Goal: Transaction & Acquisition: Purchase product/service

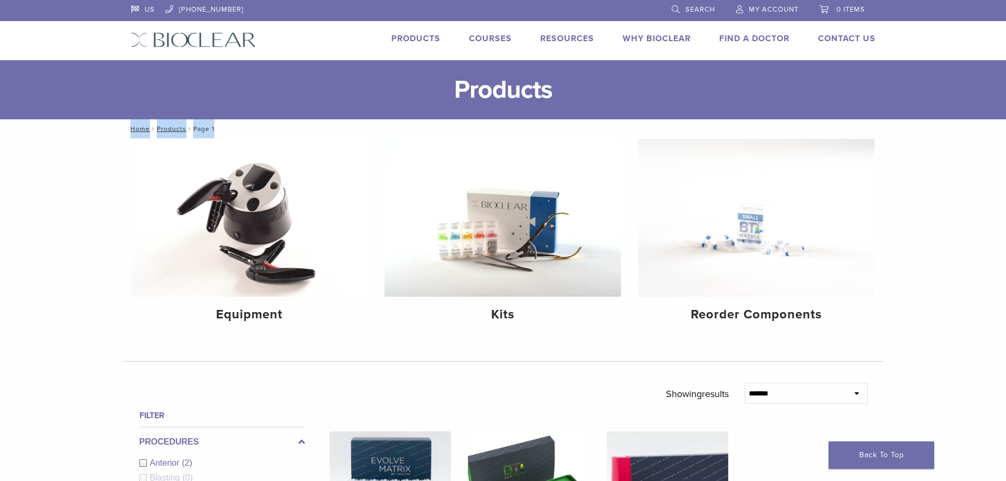
drag, startPoint x: 1003, startPoint y: 104, endPoint x: 1010, endPoint y: 141, distance: 38.2
click at [244, 294] on img at bounding box center [249, 218] width 236 height 158
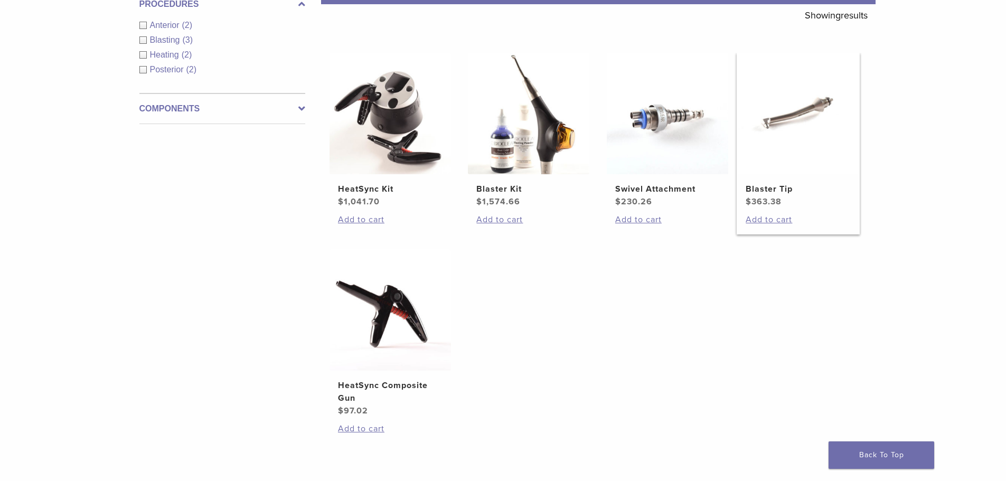
scroll to position [211, 0]
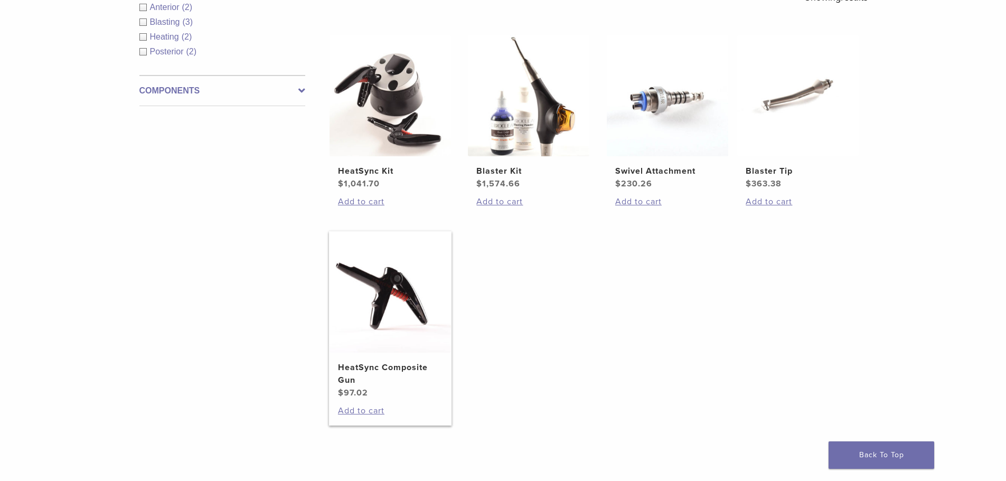
click at [364, 404] on li "HeatSync Composite Gun $ 97.02 Add to cart" at bounding box center [390, 328] width 123 height 194
click at [364, 407] on link "Add to cart" at bounding box center [390, 410] width 105 height 13
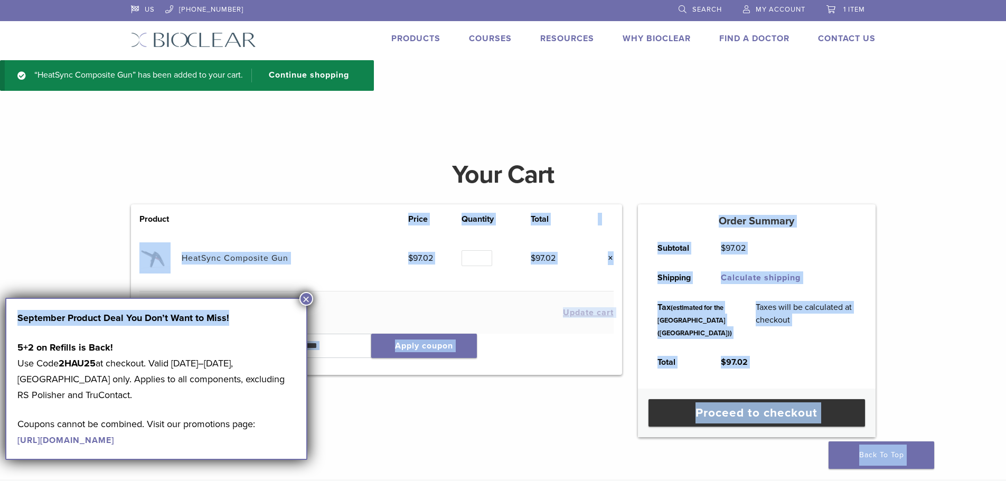
drag, startPoint x: 273, startPoint y: 300, endPoint x: 367, endPoint y: 223, distance: 121.8
click at [367, 223] on body "US 1.855.712.5327 Search My Account 1 item Back to product site Products Course…" at bounding box center [503, 366] width 1006 height 732
click at [349, 259] on td "HeatSync Composite Gun" at bounding box center [295, 258] width 227 height 66
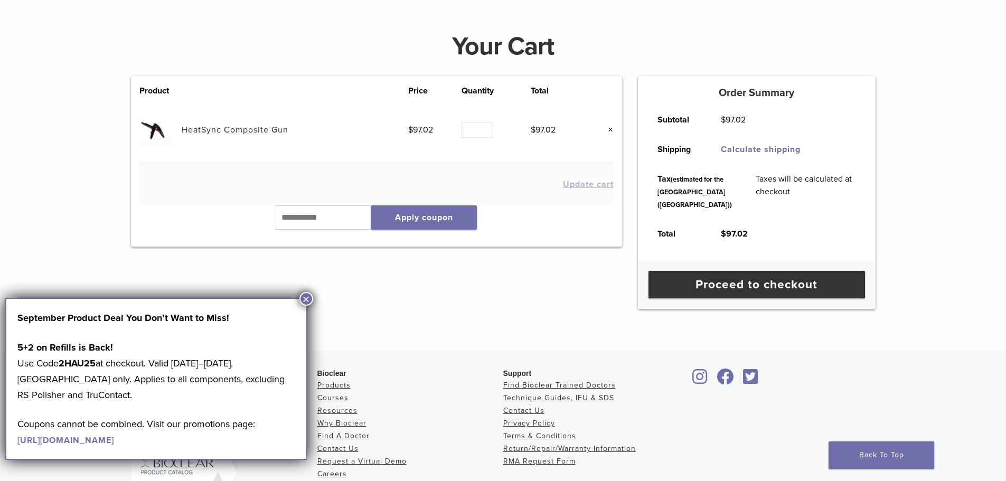
scroll to position [142, 0]
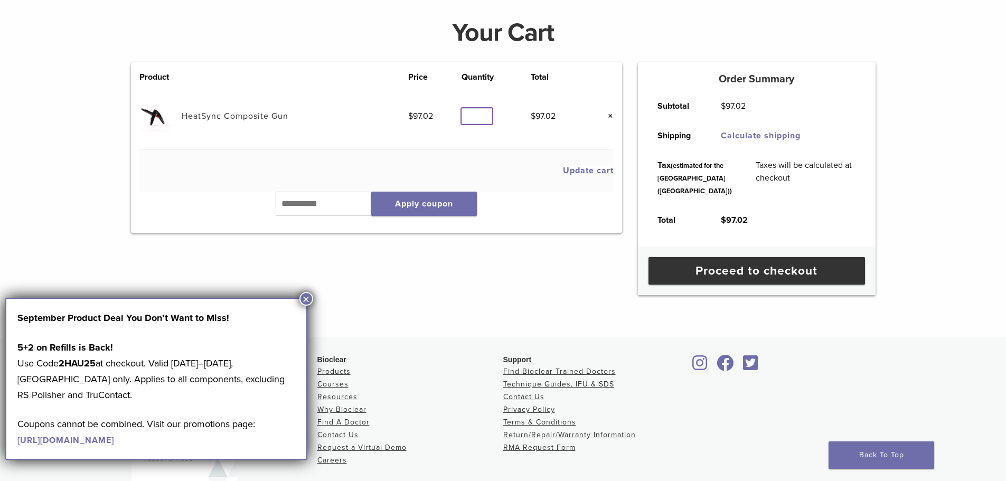
click at [483, 112] on input "*" at bounding box center [476, 116] width 31 height 16
type input "*"
click at [483, 112] on input "*" at bounding box center [476, 116] width 31 height 16
click at [593, 172] on button "Update cart" at bounding box center [588, 170] width 51 height 8
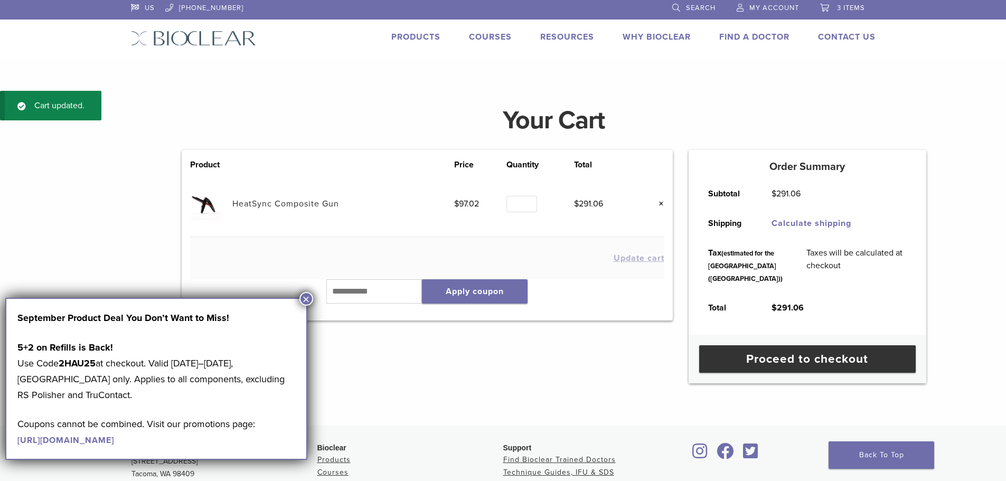
scroll to position [0, 0]
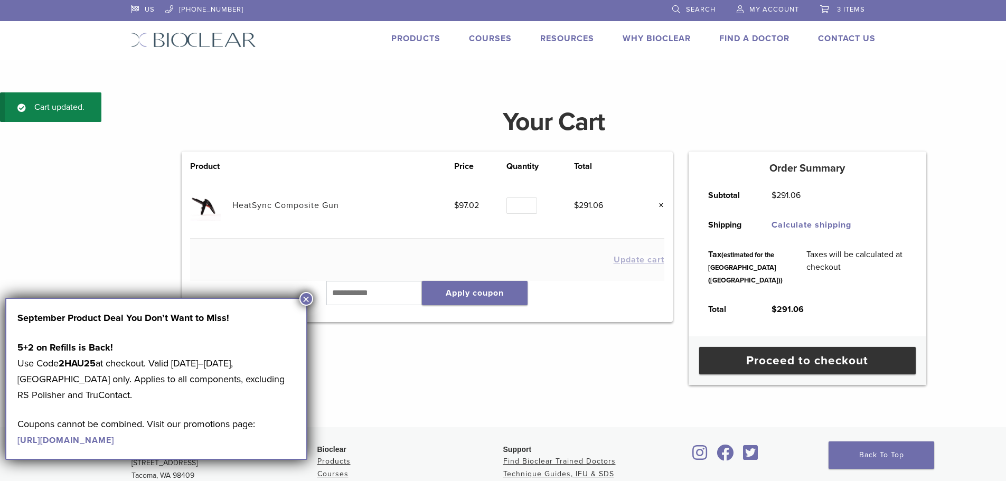
click at [426, 36] on link "Products" at bounding box center [415, 38] width 49 height 11
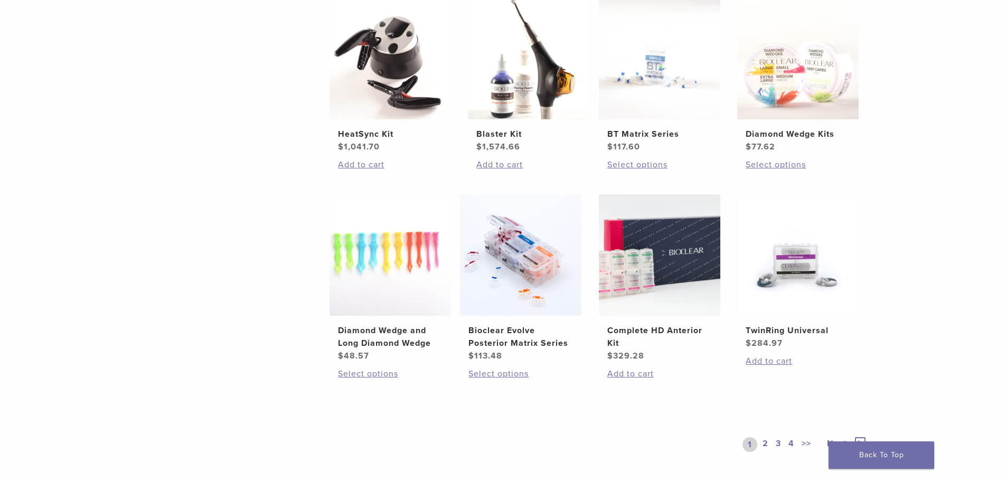
scroll to position [633, 0]
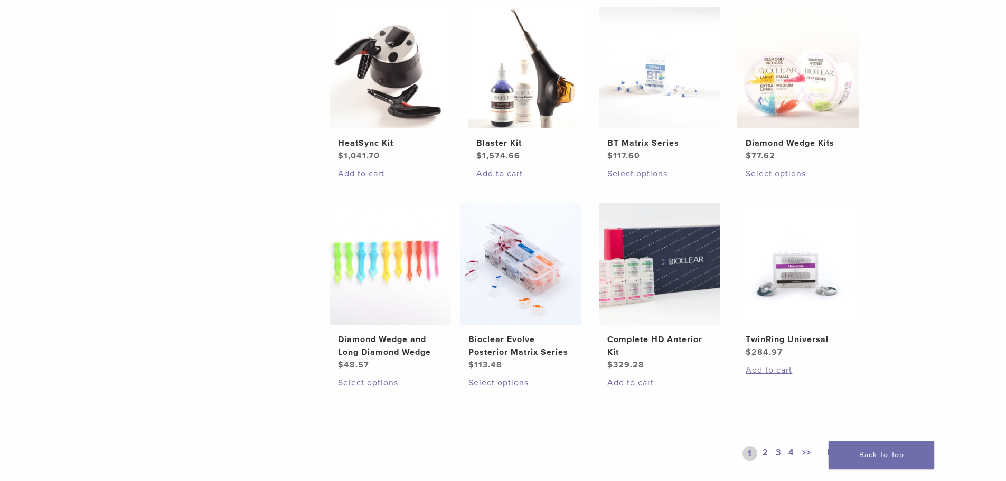
click at [761, 453] on link "2" at bounding box center [765, 453] width 10 height 15
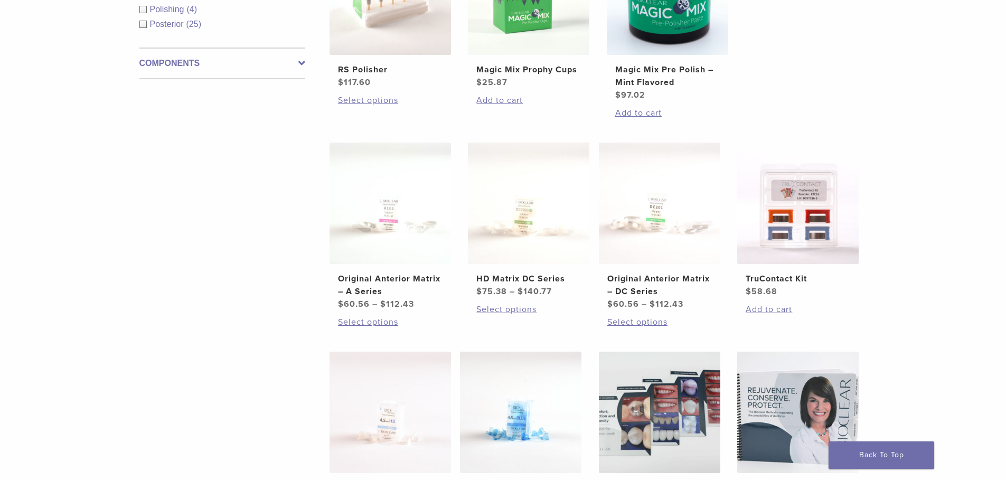
scroll to position [528, 0]
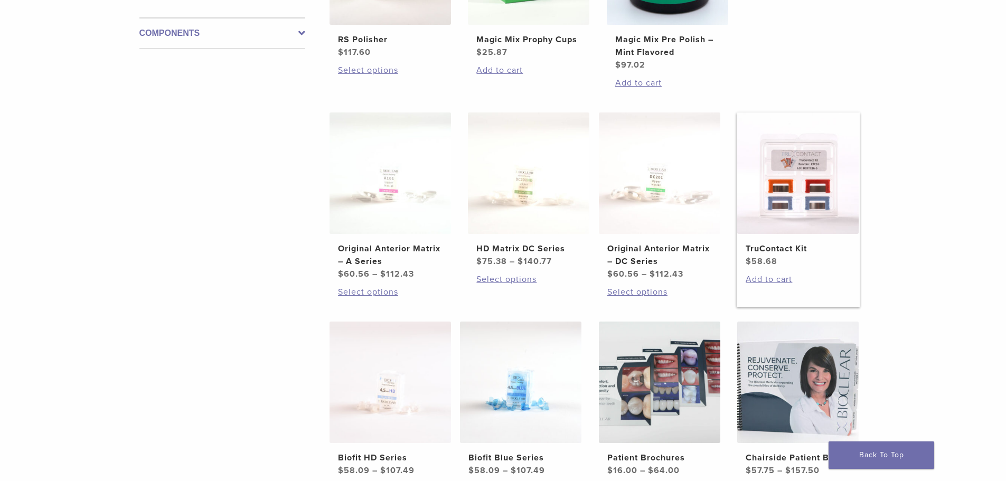
click at [770, 252] on h2 "TruContact Kit" at bounding box center [797, 248] width 105 height 13
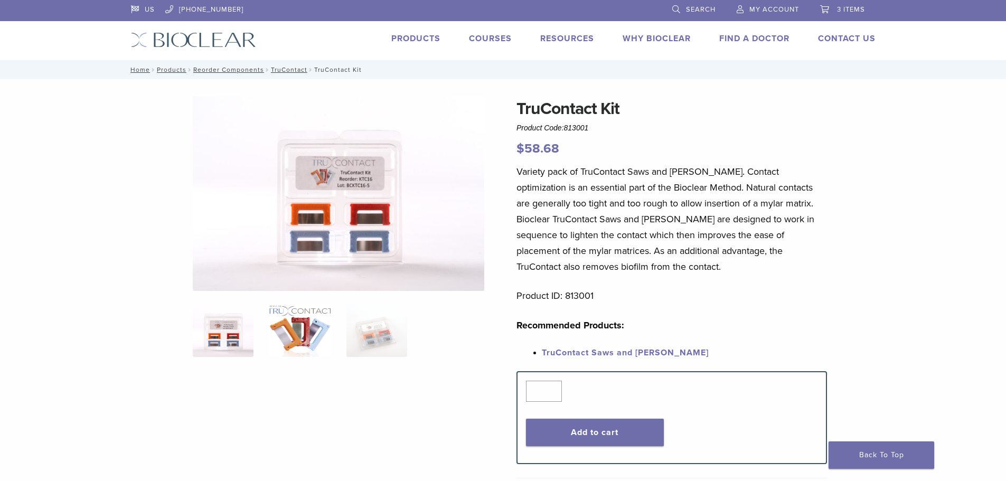
click at [286, 329] on img at bounding box center [299, 330] width 61 height 53
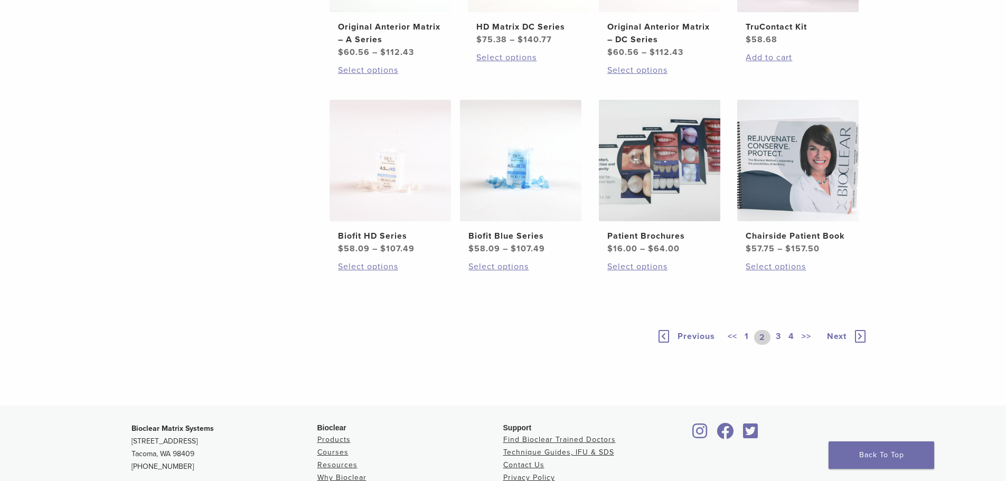
scroll to position [811, 0]
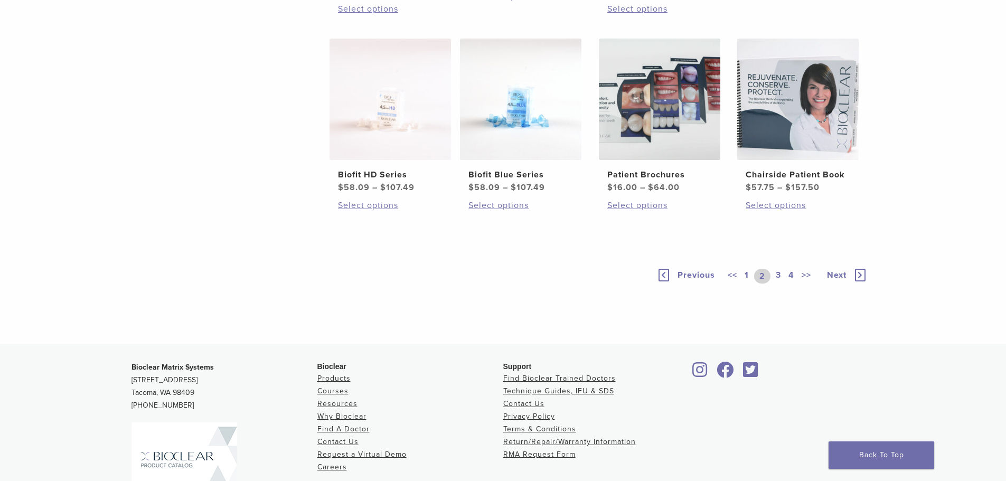
click at [775, 277] on link "3" at bounding box center [778, 276] width 10 height 15
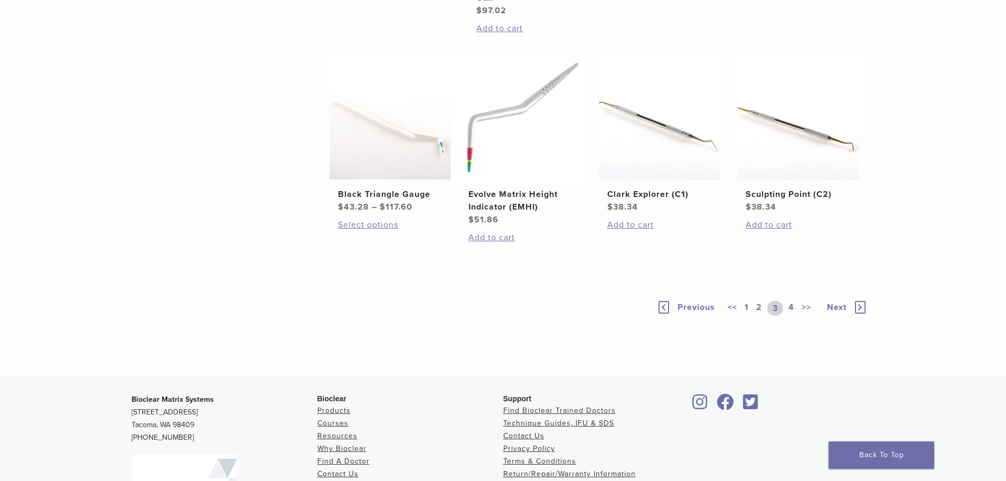
scroll to position [793, 0]
click at [791, 304] on link "4" at bounding box center [791, 306] width 10 height 15
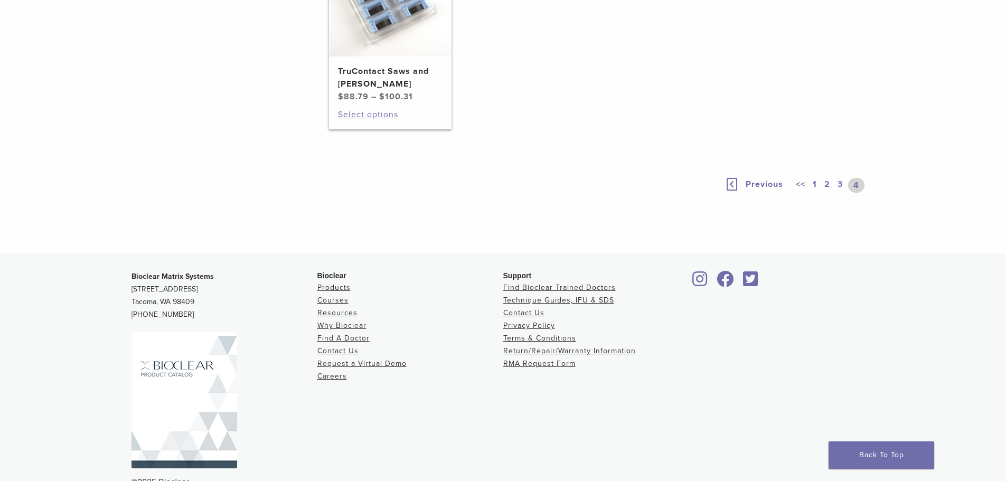
click at [394, 90] on h2 "TruContact Saws and Sanders" at bounding box center [390, 77] width 105 height 25
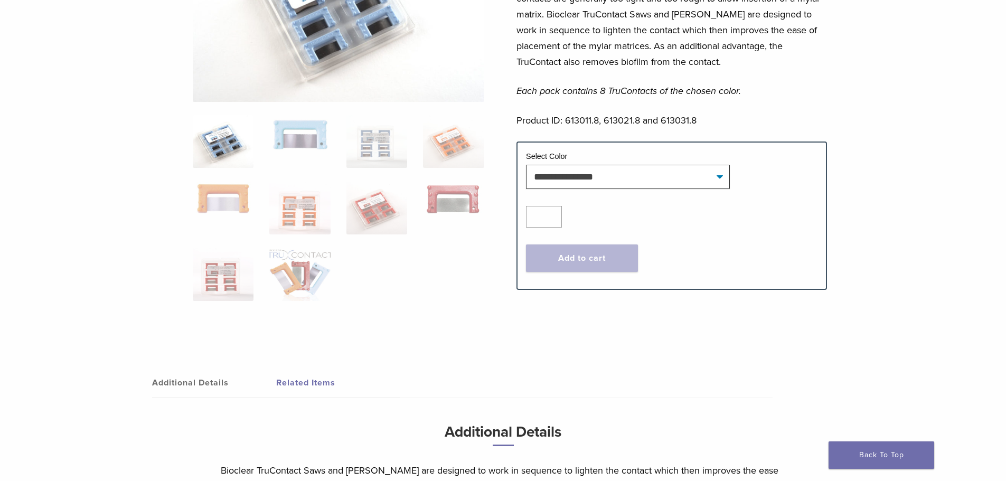
scroll to position [201, 0]
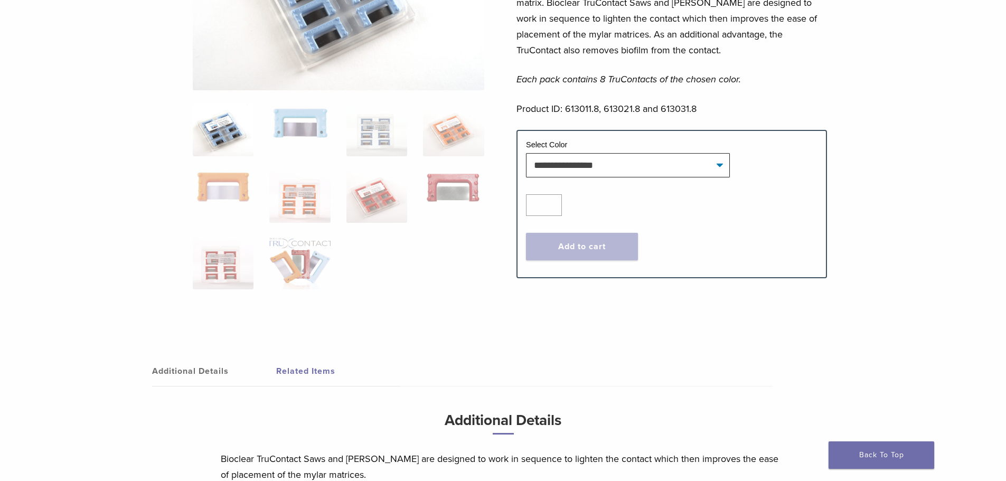
click at [213, 124] on img at bounding box center [223, 129] width 61 height 53
click at [707, 166] on select "**********" at bounding box center [628, 165] width 204 height 24
click at [526, 153] on select "**********" at bounding box center [628, 165] width 204 height 24
select select "****"
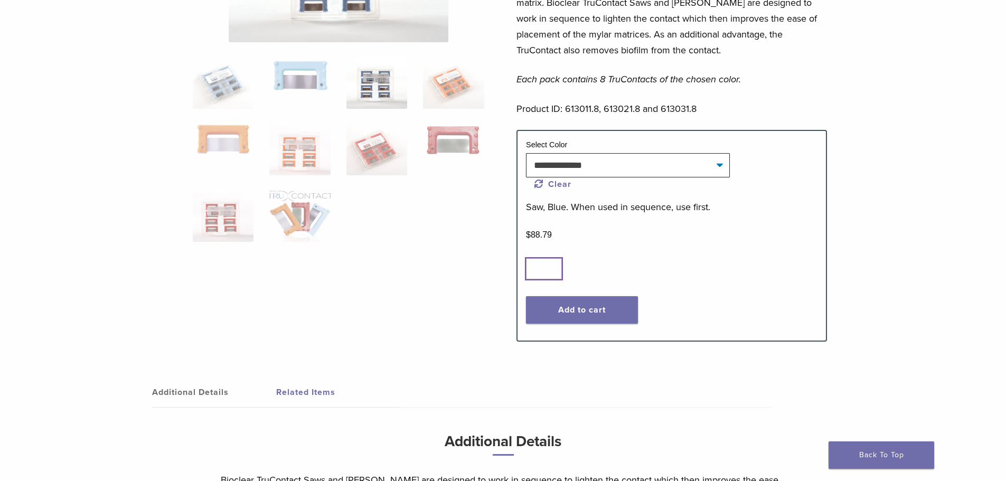
type input "*"
click at [548, 267] on input "*" at bounding box center [544, 268] width 36 height 21
drag, startPoint x: 572, startPoint y: 305, endPoint x: 596, endPoint y: 309, distance: 24.1
click at [574, 307] on button "Add to cart" at bounding box center [582, 309] width 112 height 27
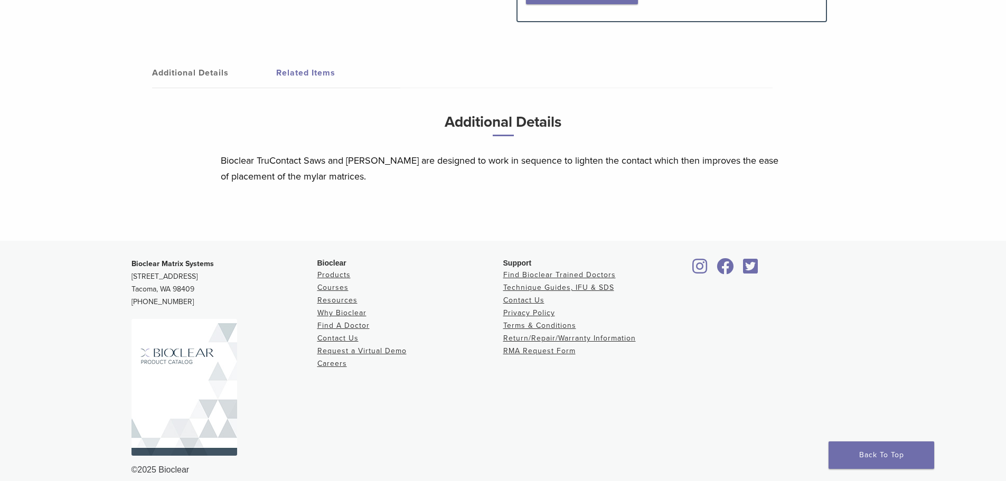
scroll to position [68, 0]
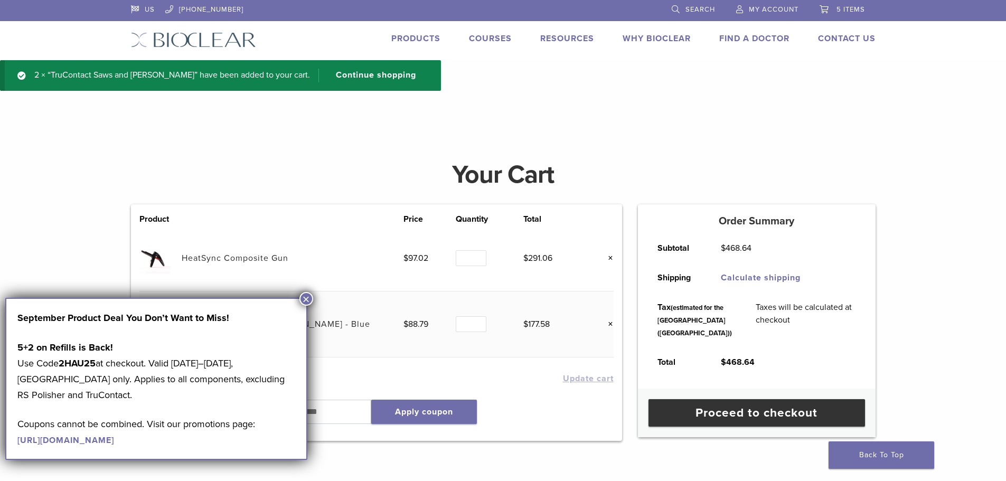
click at [430, 34] on link "Products" at bounding box center [415, 38] width 49 height 11
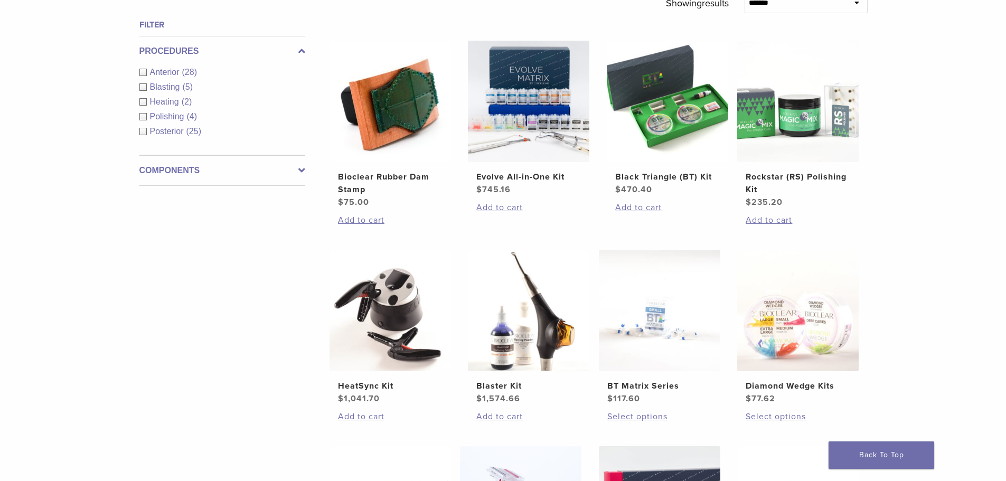
scroll to position [389, 0]
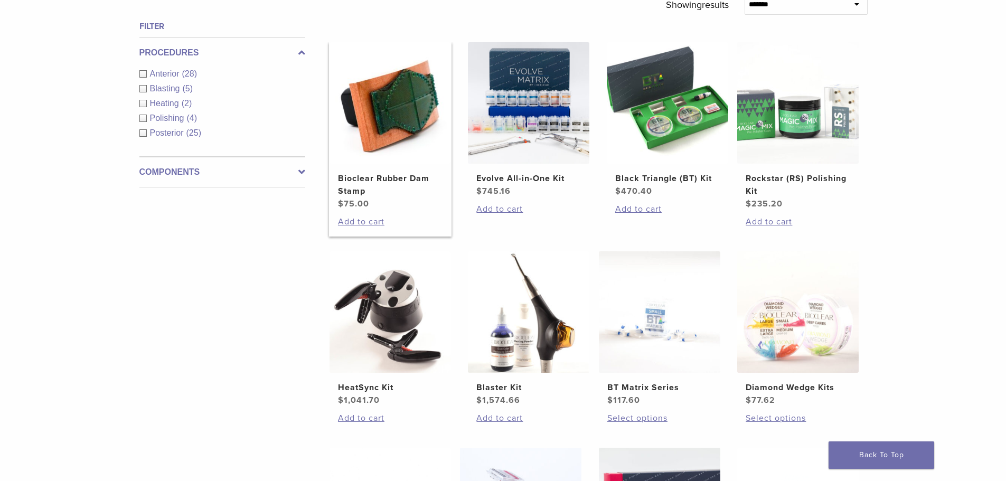
click at [398, 106] on img at bounding box center [389, 102] width 121 height 121
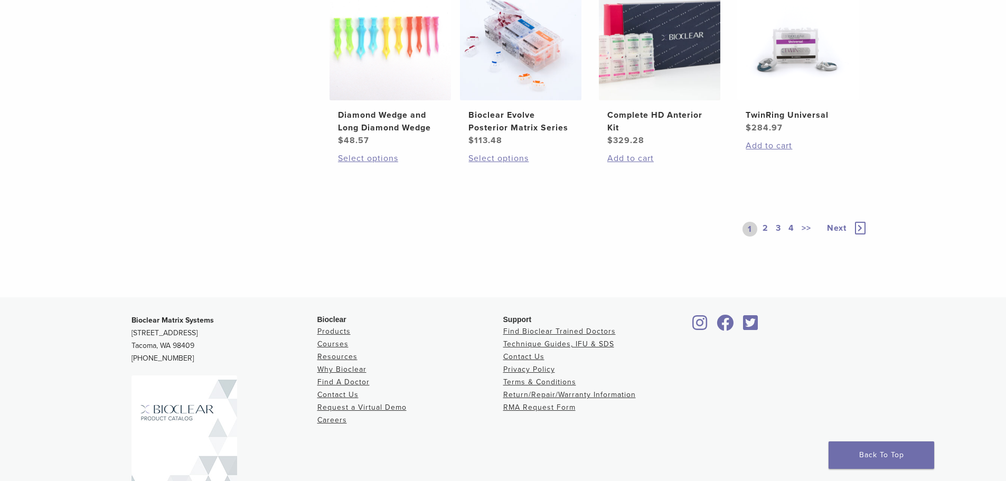
scroll to position [926, 0]
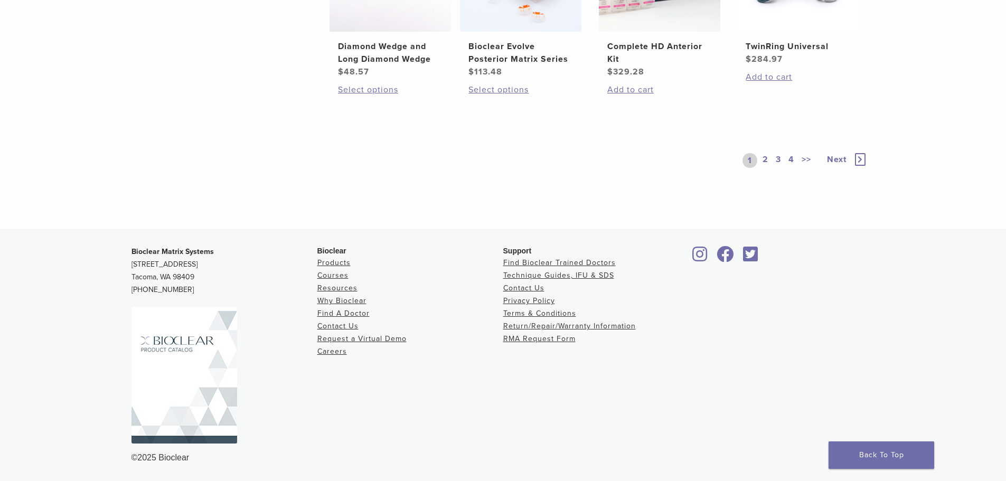
click at [765, 159] on link "2" at bounding box center [765, 160] width 10 height 15
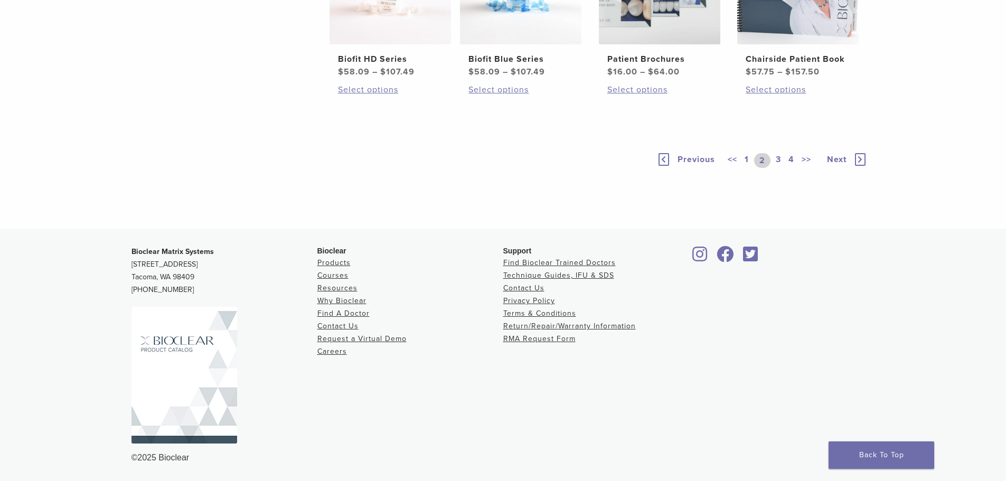
scroll to position [874, 0]
click at [777, 168] on link "3" at bounding box center [778, 160] width 10 height 15
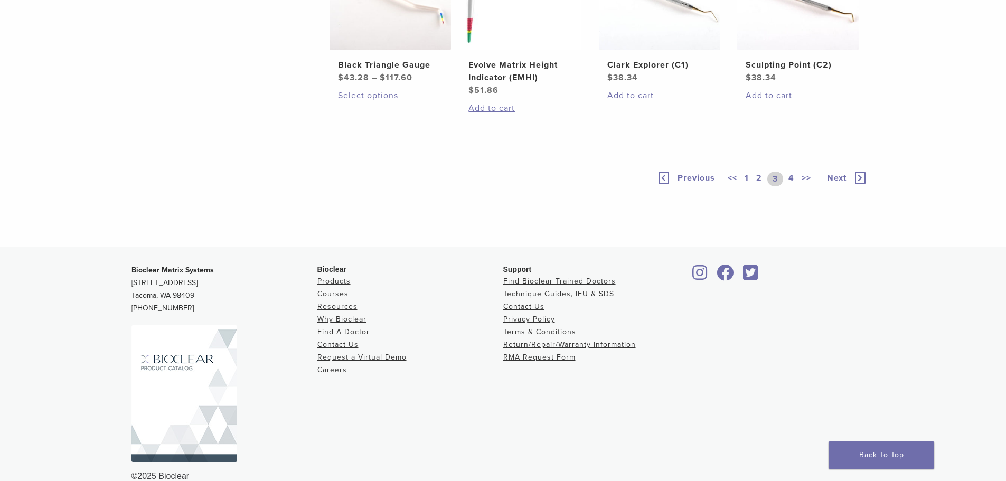
scroll to position [939, 0]
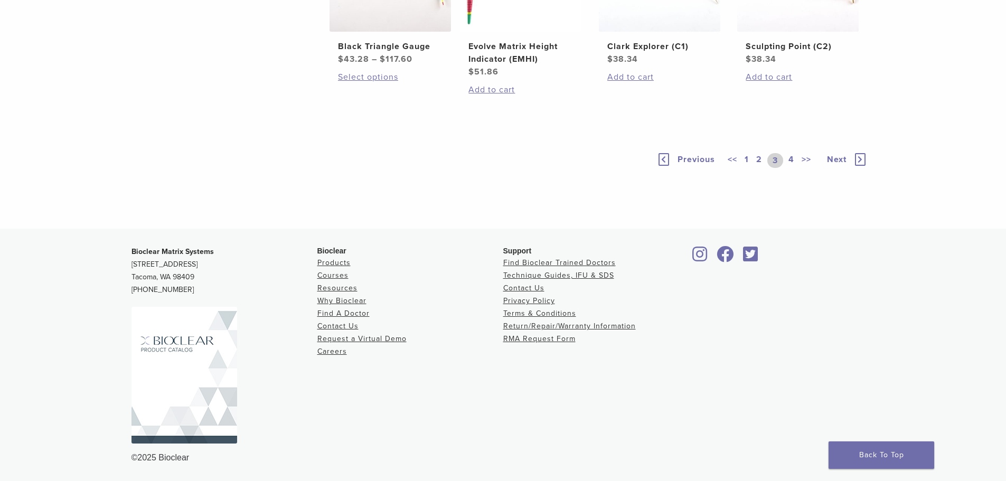
click at [788, 156] on link "4" at bounding box center [791, 160] width 10 height 15
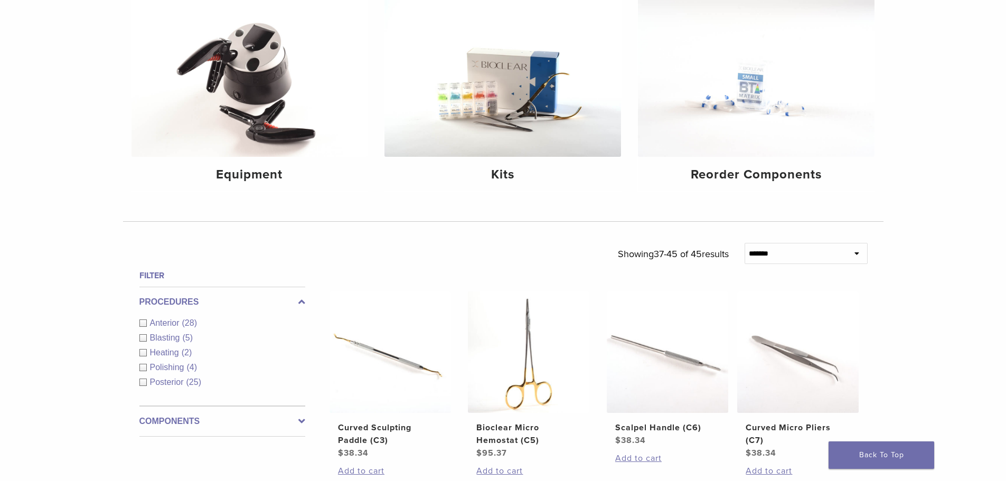
scroll to position [147, 0]
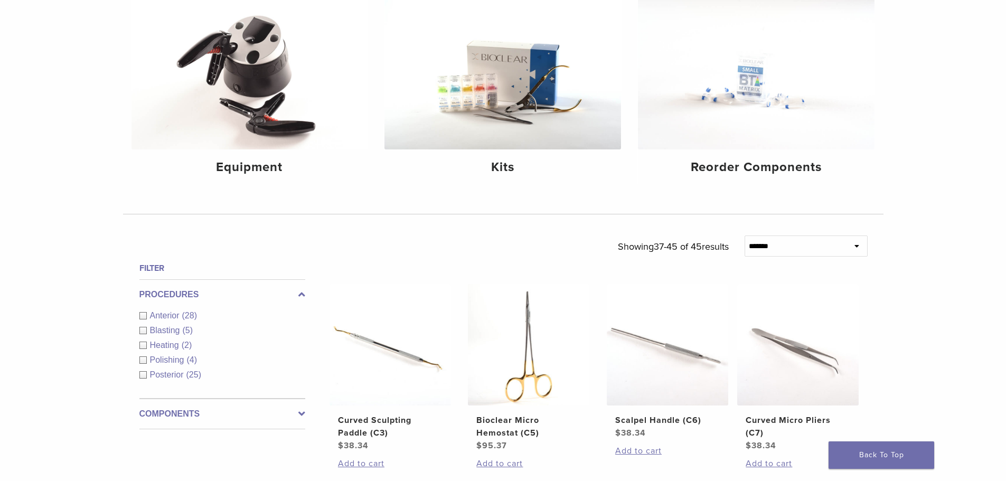
click at [169, 373] on span "Posterior" at bounding box center [168, 374] width 36 height 9
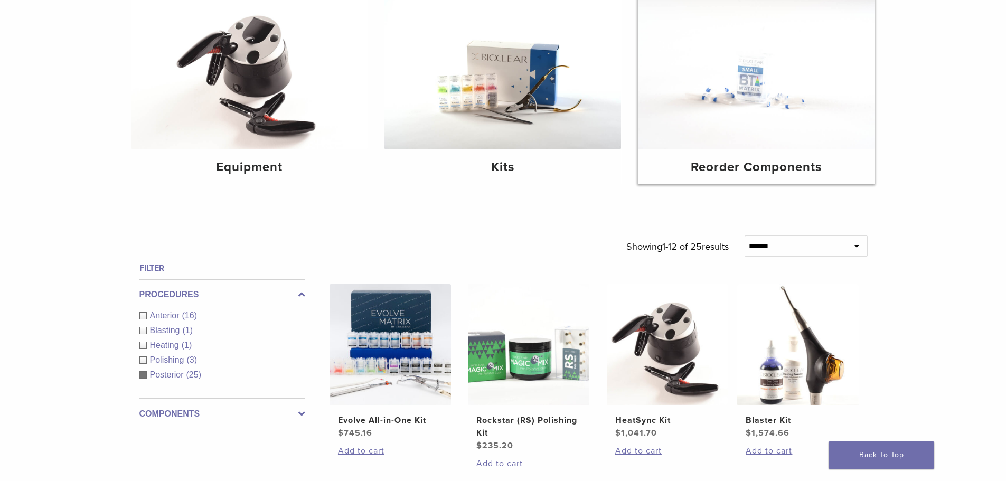
click at [746, 125] on img at bounding box center [756, 71] width 236 height 158
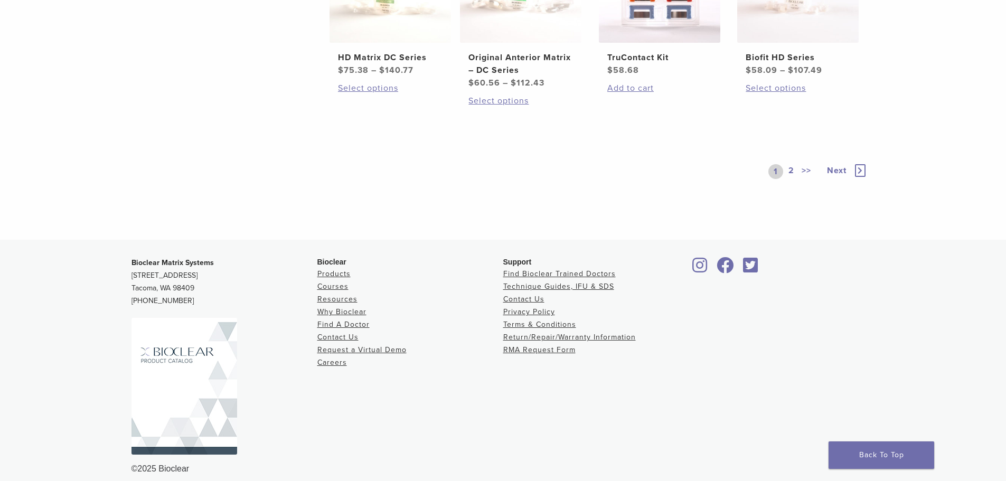
scroll to position [576, 0]
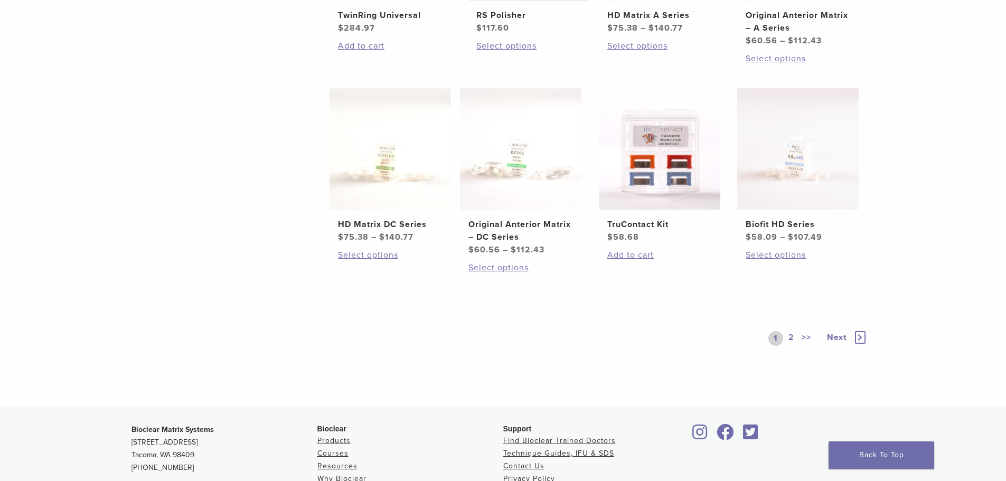
click at [791, 338] on link "2" at bounding box center [791, 338] width 10 height 15
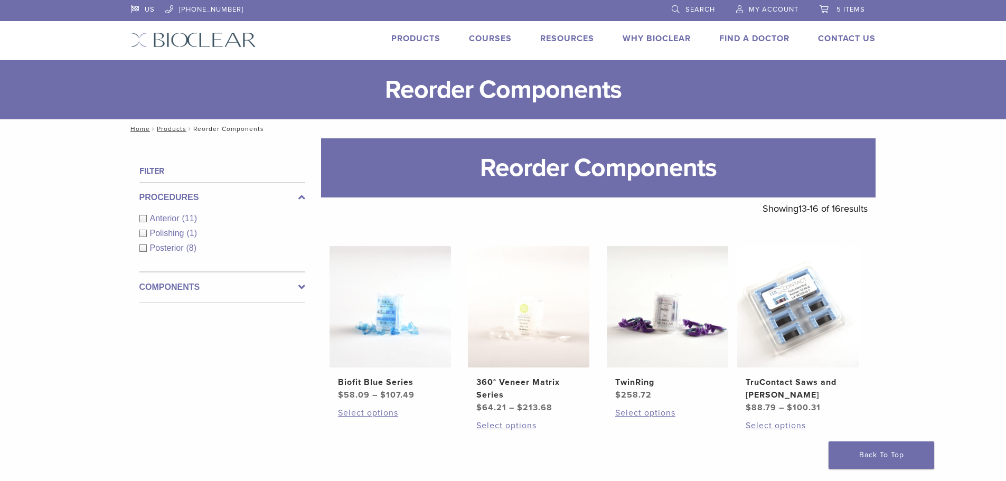
click at [691, 13] on span "Search" at bounding box center [700, 9] width 30 height 8
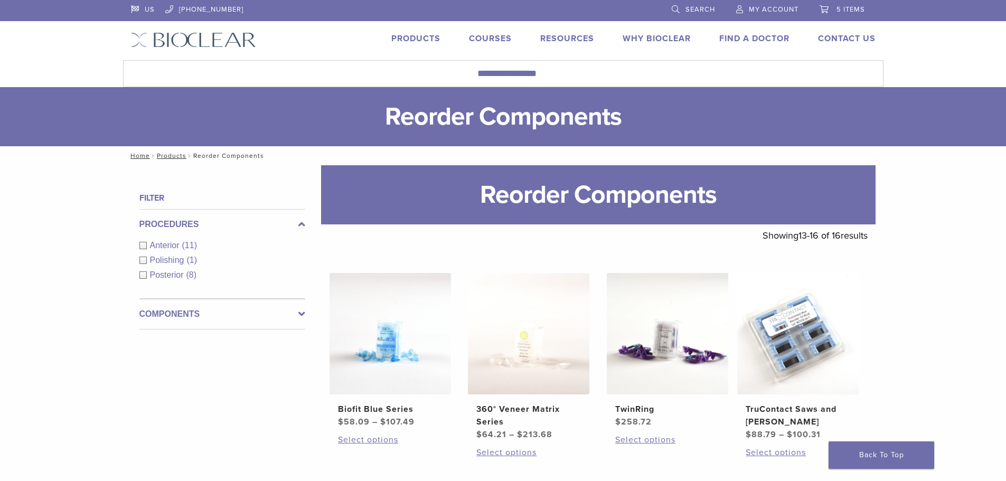
click at [681, 4] on link "Search" at bounding box center [692, 8] width 43 height 16
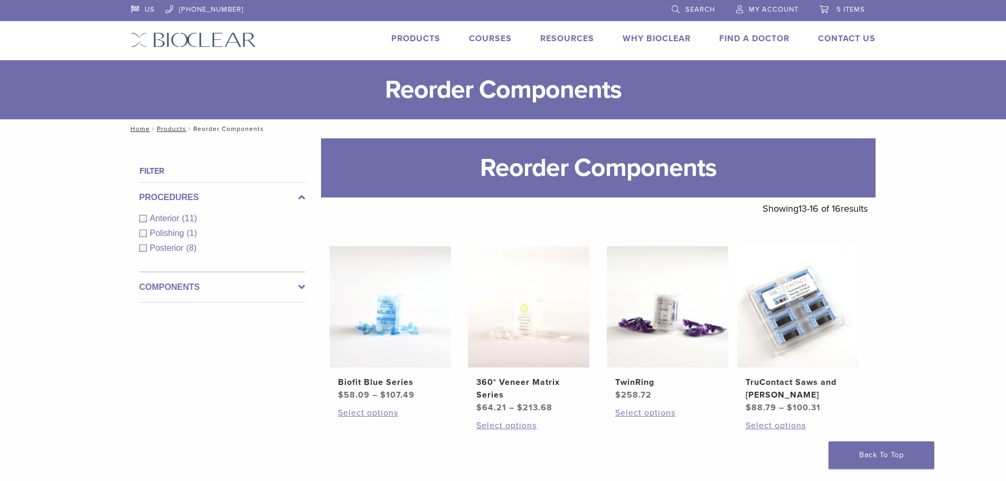
click at [679, 12] on link "Search" at bounding box center [692, 8] width 43 height 16
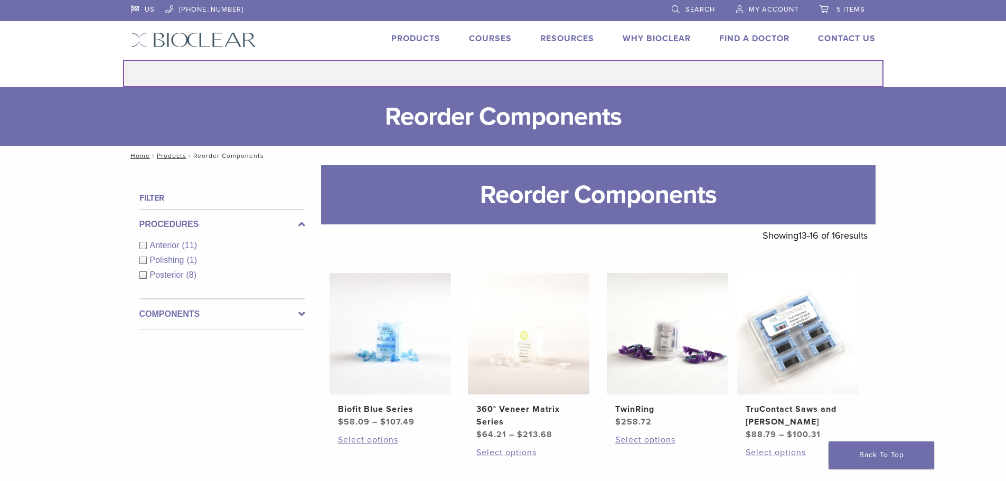
click at [500, 80] on input "Search for:" at bounding box center [503, 73] width 760 height 27
type input "**********"
click at [122, 60] on button "Search" at bounding box center [122, 60] width 1 height 1
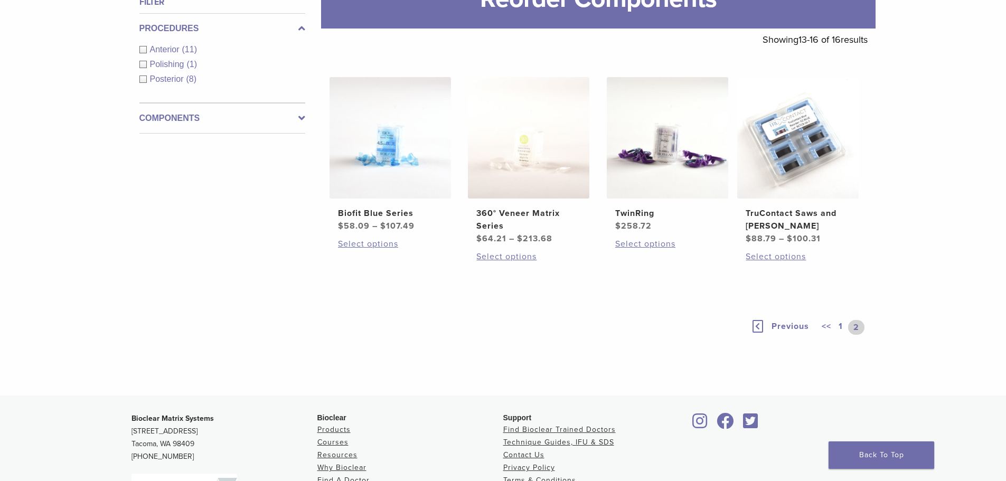
scroll to position [288, 0]
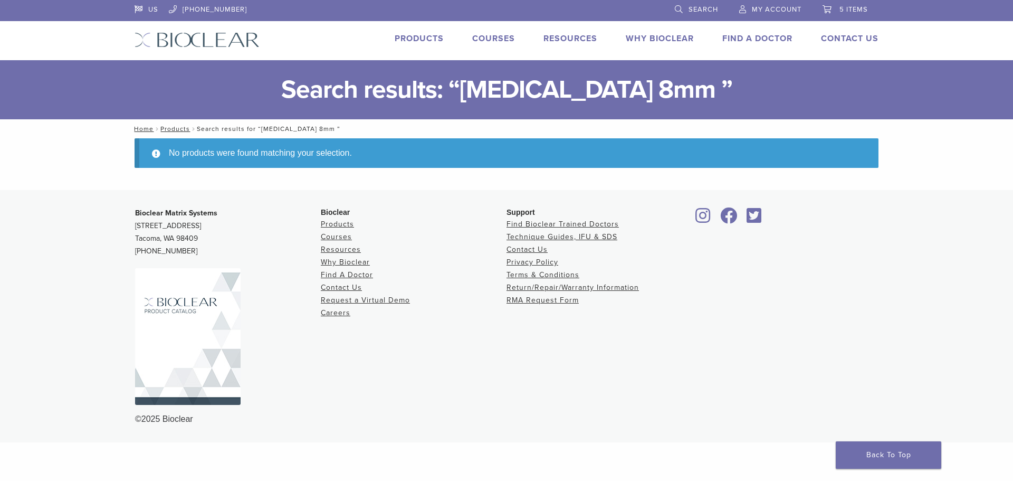
click at [442, 37] on link "Products" at bounding box center [419, 38] width 49 height 11
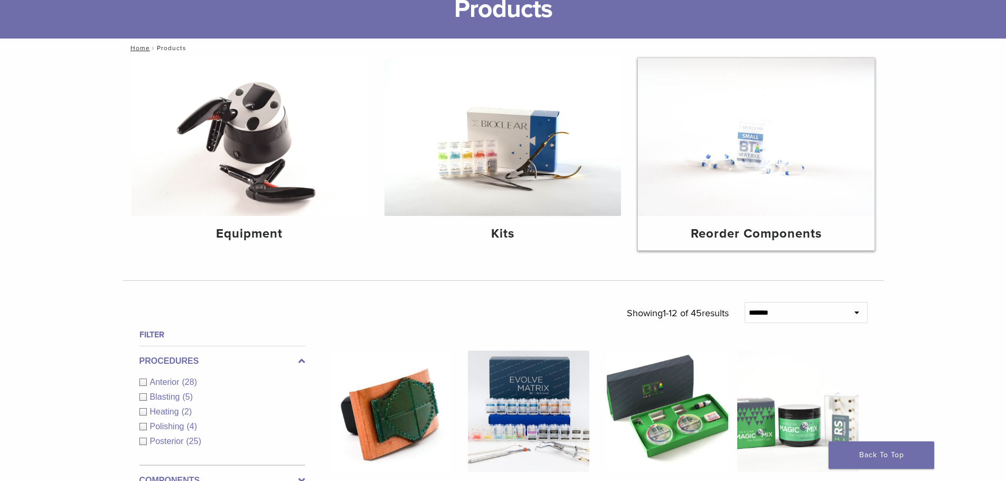
scroll to position [106, 0]
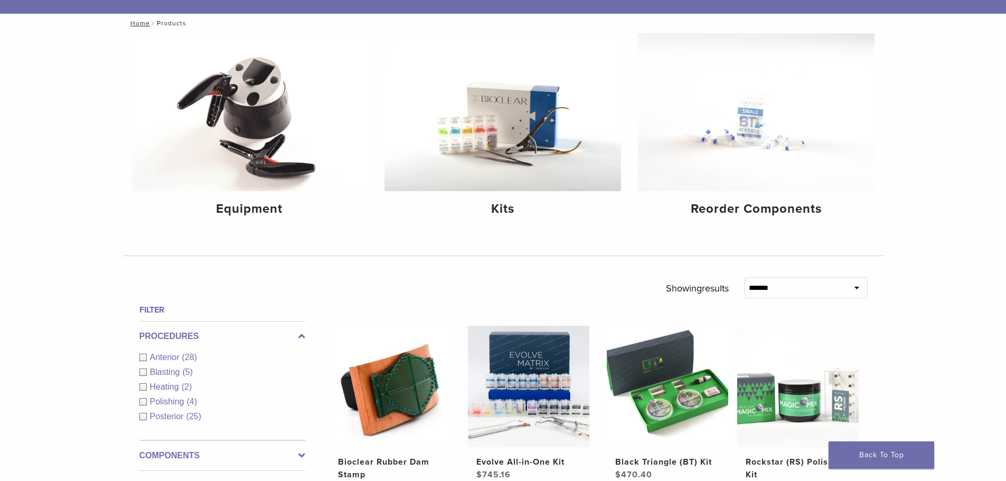
click at [849, 283] on select "**********" at bounding box center [805, 287] width 123 height 21
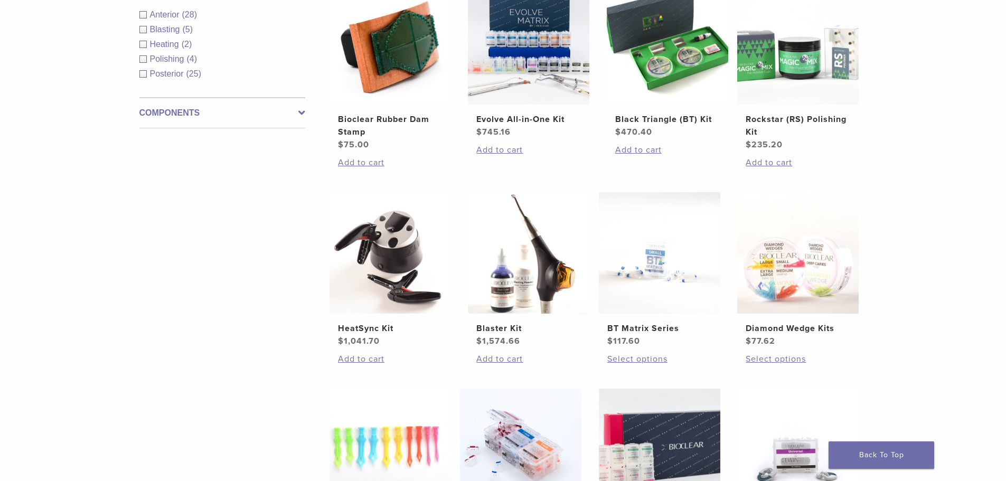
scroll to position [475, 0]
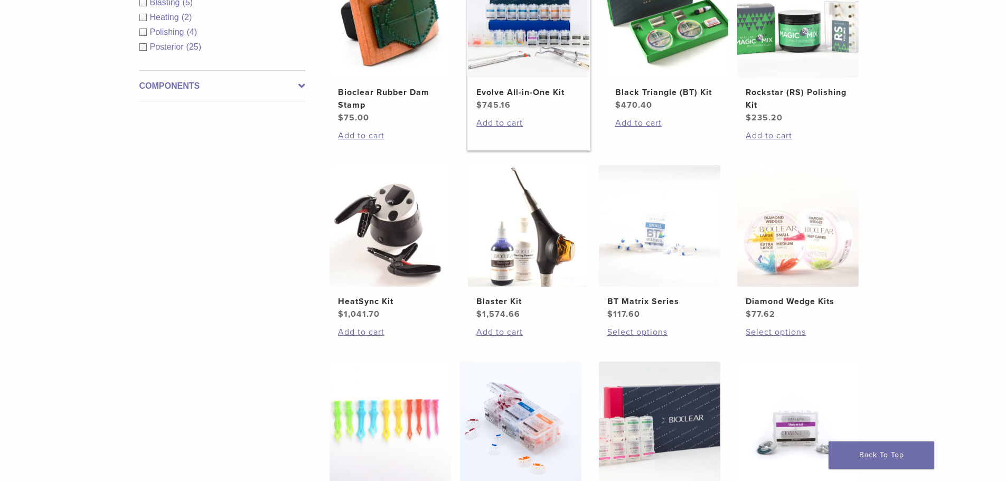
click at [522, 92] on h2 "Evolve All-in-One Kit" at bounding box center [528, 92] width 105 height 13
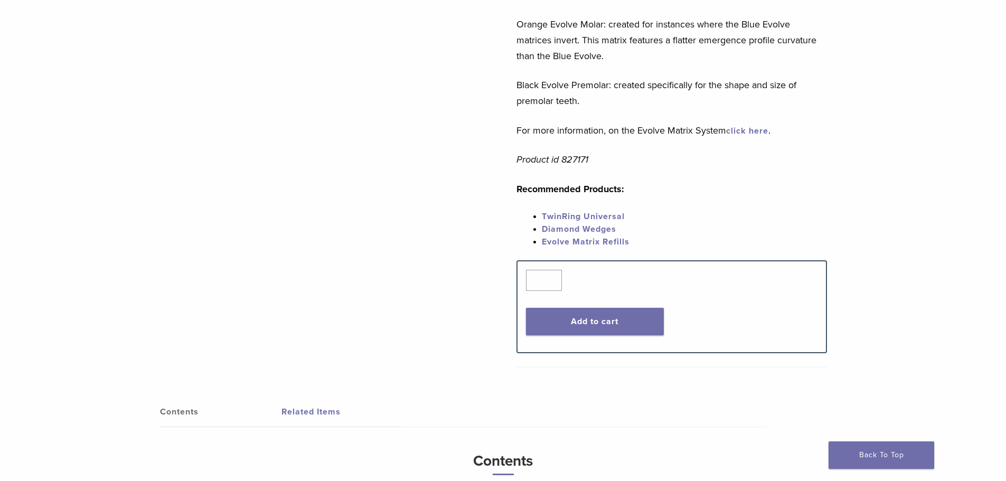
scroll to position [475, 0]
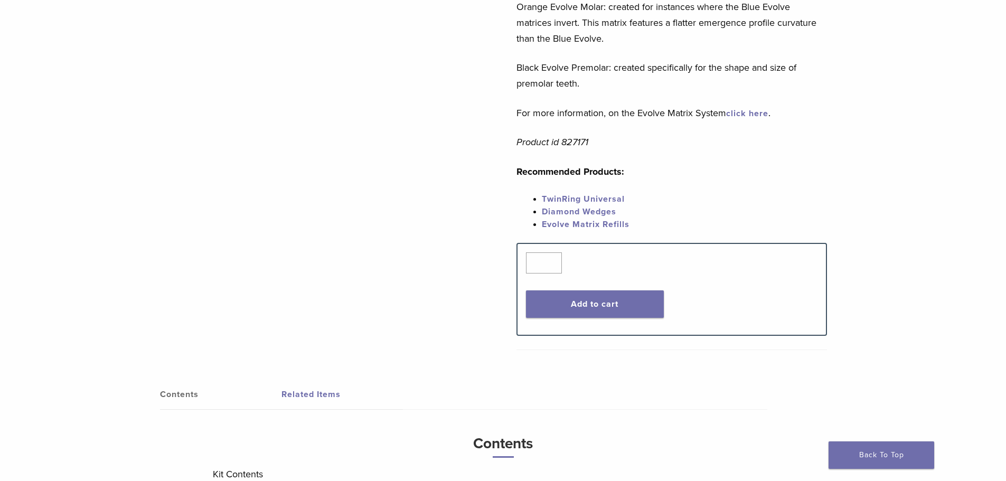
click at [606, 223] on link "Evolve Matrix Refills" at bounding box center [586, 224] width 88 height 11
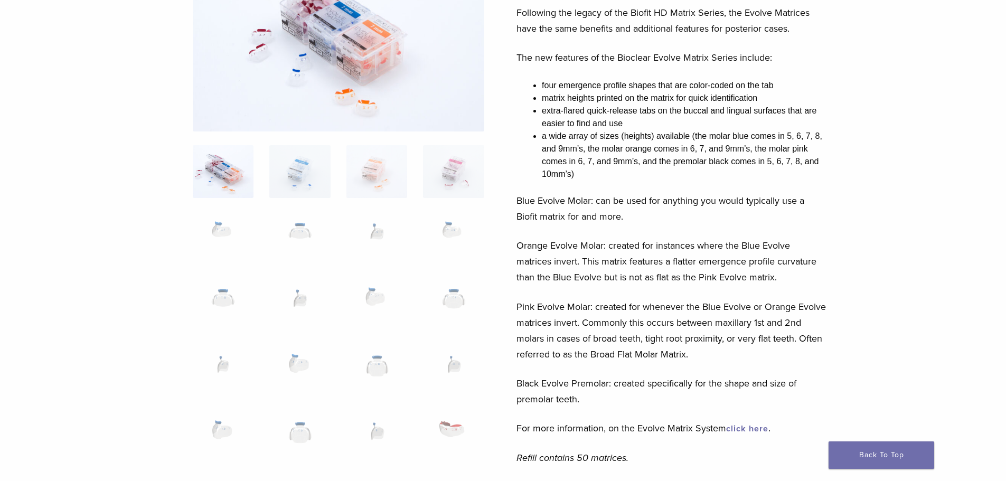
scroll to position [158, 0]
click at [301, 236] on img at bounding box center [299, 238] width 61 height 53
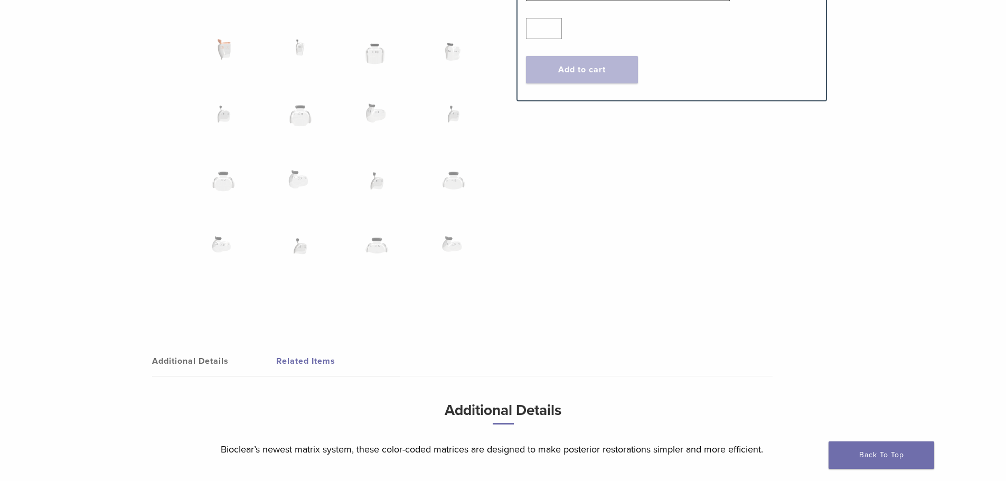
scroll to position [803, 0]
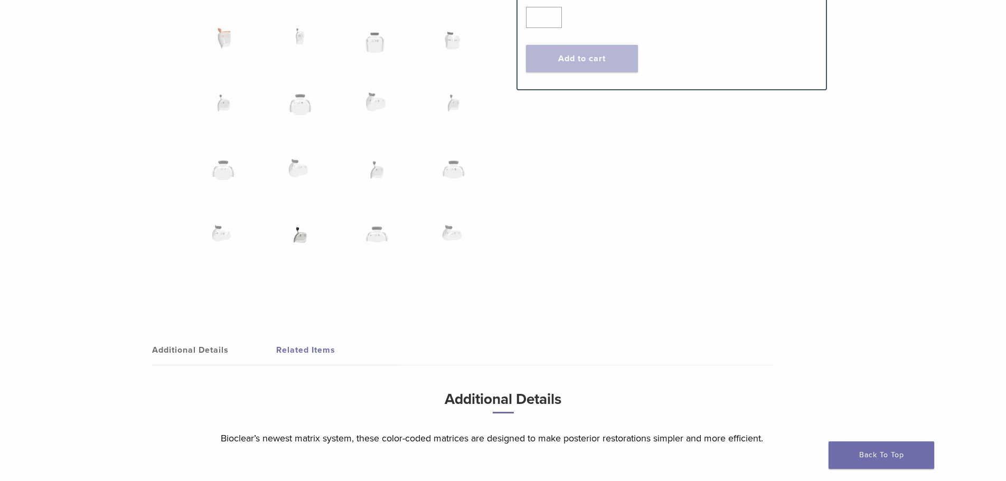
click at [300, 229] on img at bounding box center [299, 241] width 61 height 53
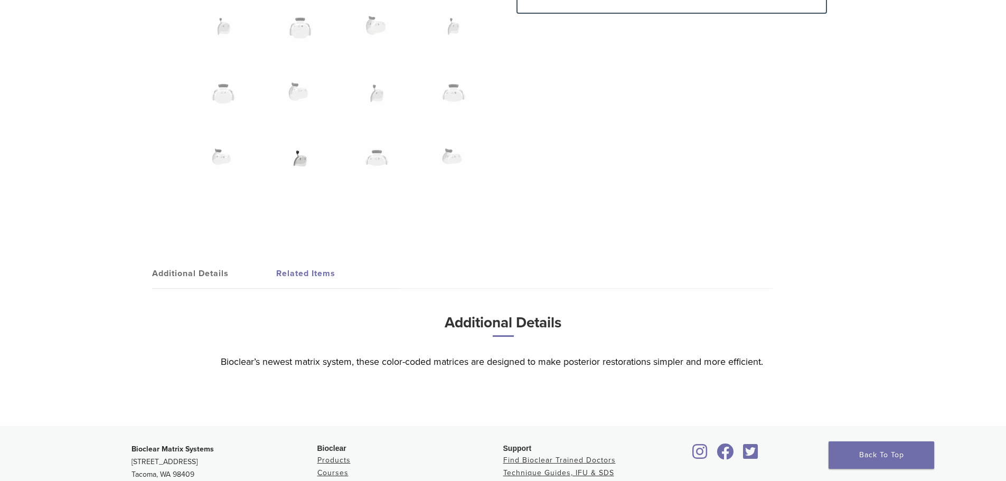
scroll to position [888, 0]
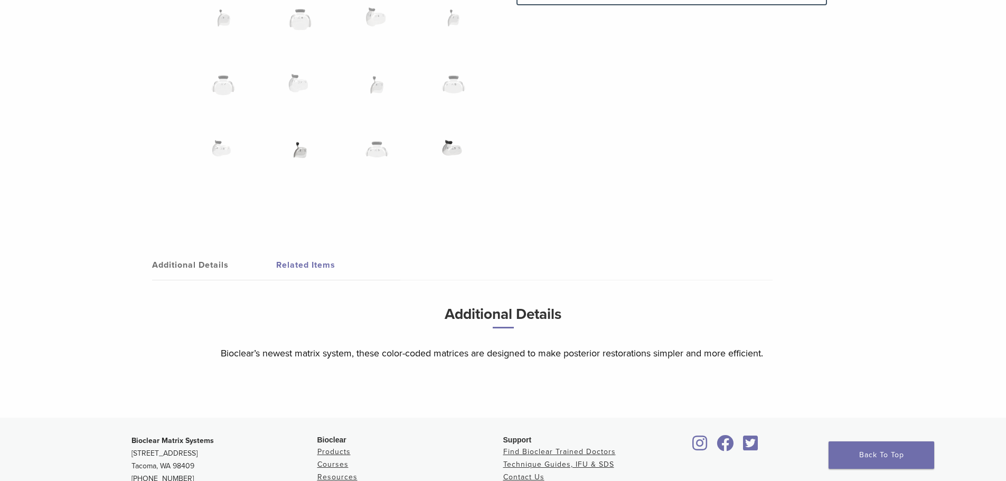
click at [454, 147] on img at bounding box center [453, 156] width 61 height 53
click at [455, 149] on img at bounding box center [453, 156] width 61 height 53
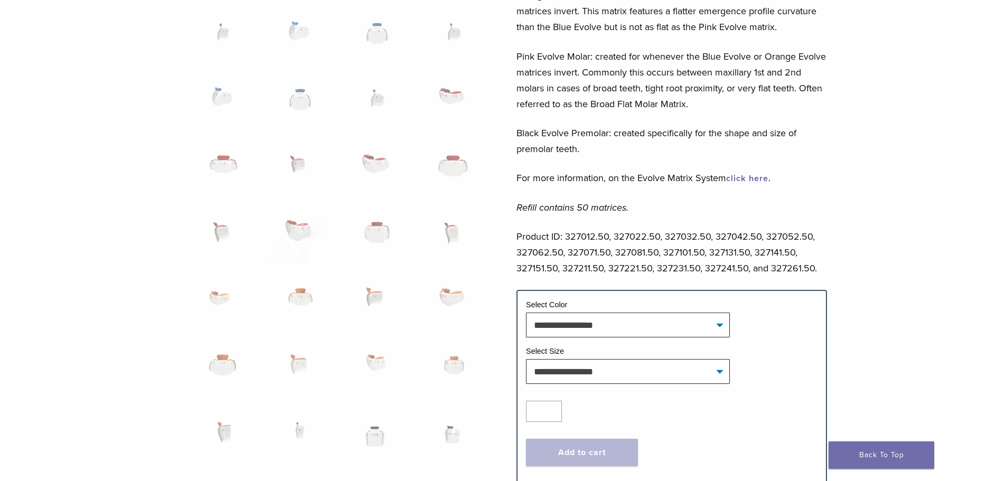
scroll to position [406, 0]
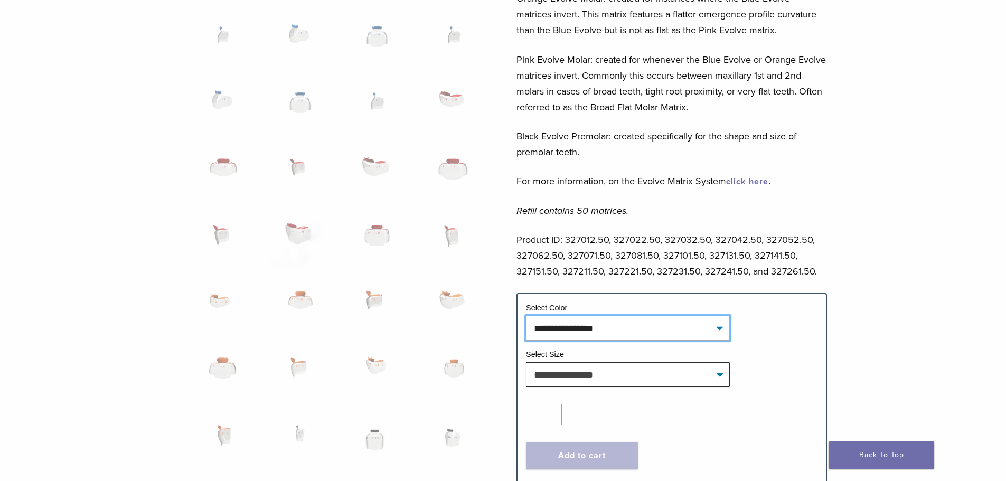
click at [714, 329] on select "**********" at bounding box center [628, 328] width 204 height 24
click at [526, 316] on select "**********" at bounding box center [628, 328] width 204 height 24
select select "*****"
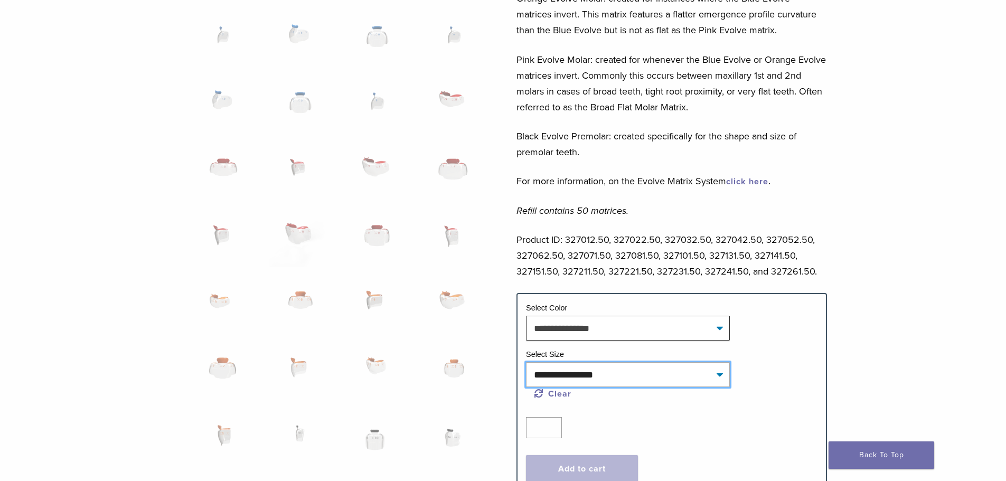
click at [694, 369] on select "**********" at bounding box center [628, 374] width 204 height 24
select select "***"
click at [526, 362] on select "**********" at bounding box center [628, 374] width 204 height 24
select select "*****"
select select "***"
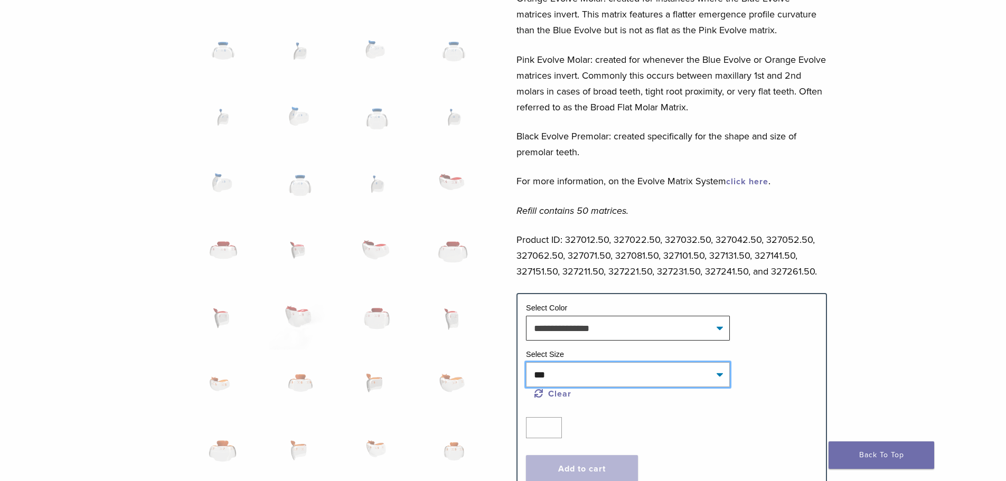
scroll to position [488, 0]
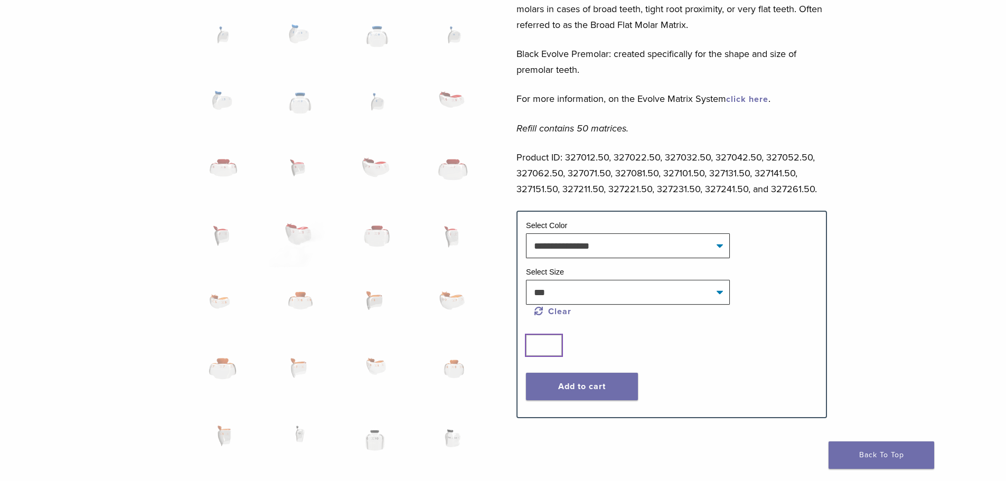
type input "*"
click at [554, 342] on input "*" at bounding box center [544, 345] width 36 height 21
click at [596, 379] on button "Add to cart" at bounding box center [582, 386] width 112 height 27
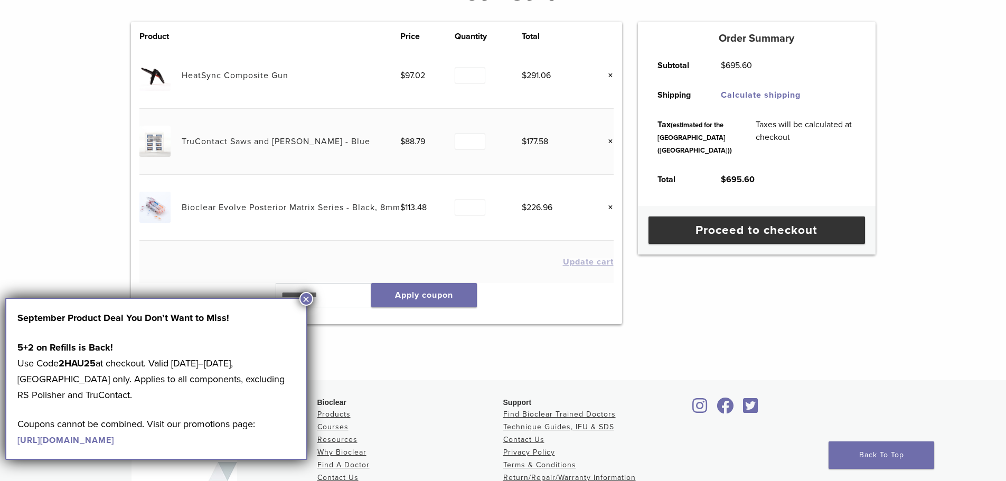
scroll to position [234, 0]
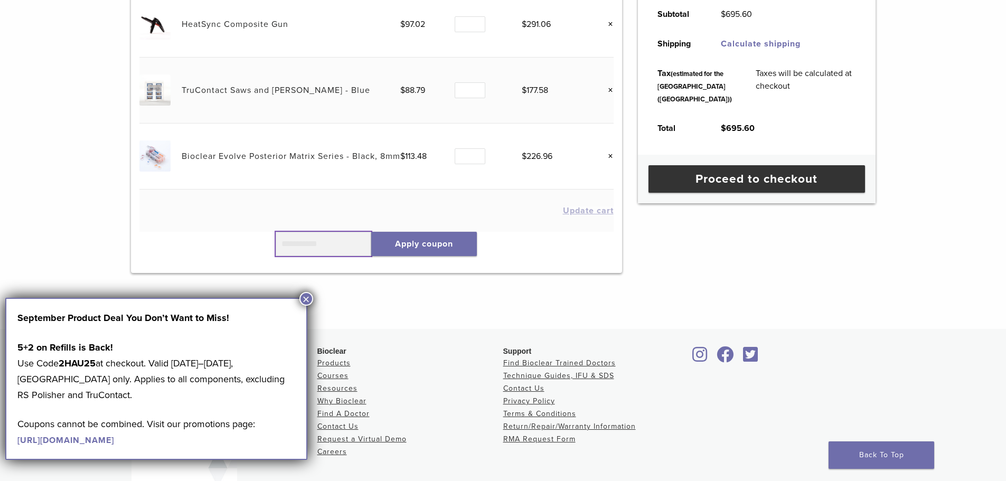
click at [301, 246] on input "text" at bounding box center [324, 244] width 96 height 24
type input "******"
click at [393, 241] on button "Apply coupon" at bounding box center [424, 244] width 106 height 24
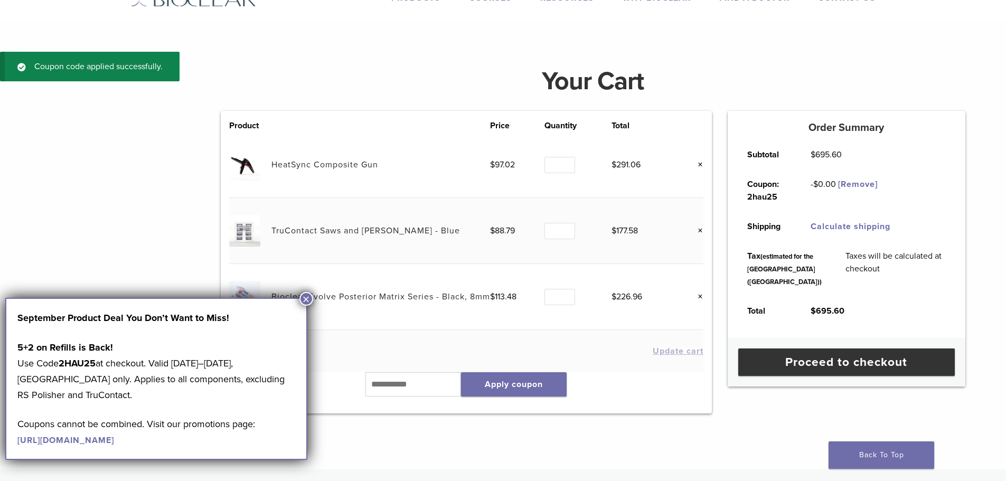
scroll to position [40, 0]
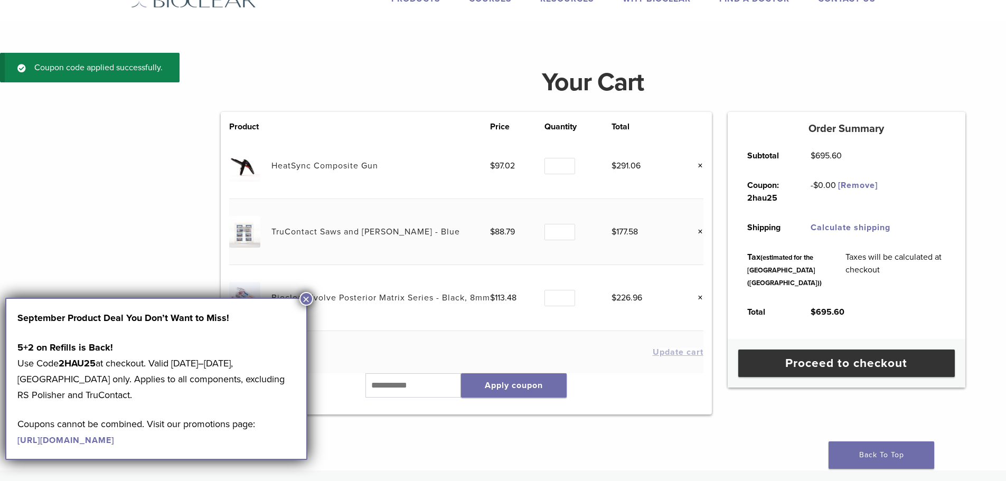
click at [306, 296] on button "×" at bounding box center [306, 299] width 14 height 14
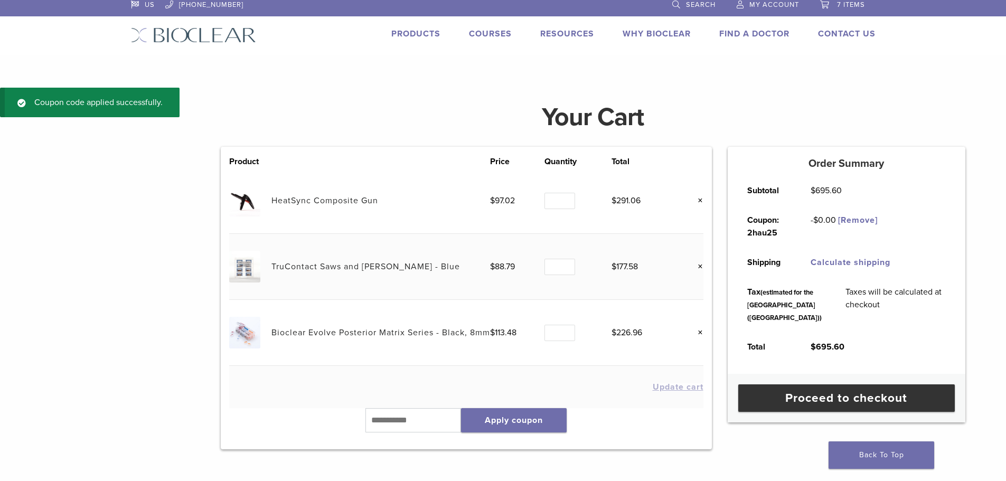
scroll to position [0, 0]
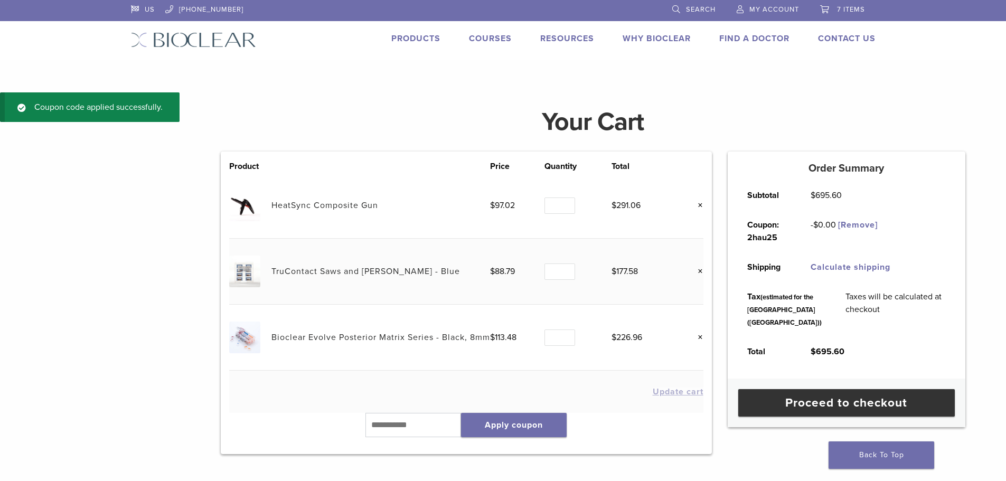
click at [412, 42] on link "Products" at bounding box center [415, 38] width 49 height 11
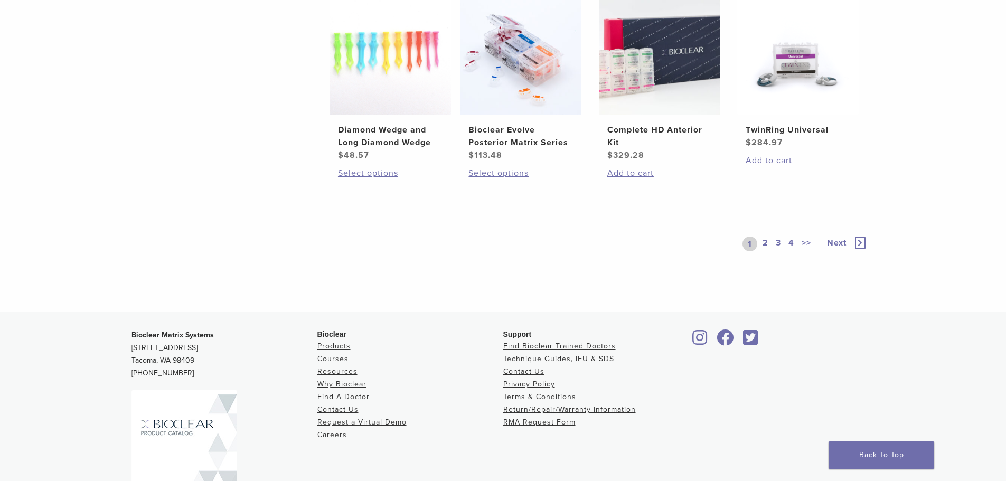
scroll to position [845, 0]
click at [764, 242] on link "2" at bounding box center [765, 242] width 10 height 15
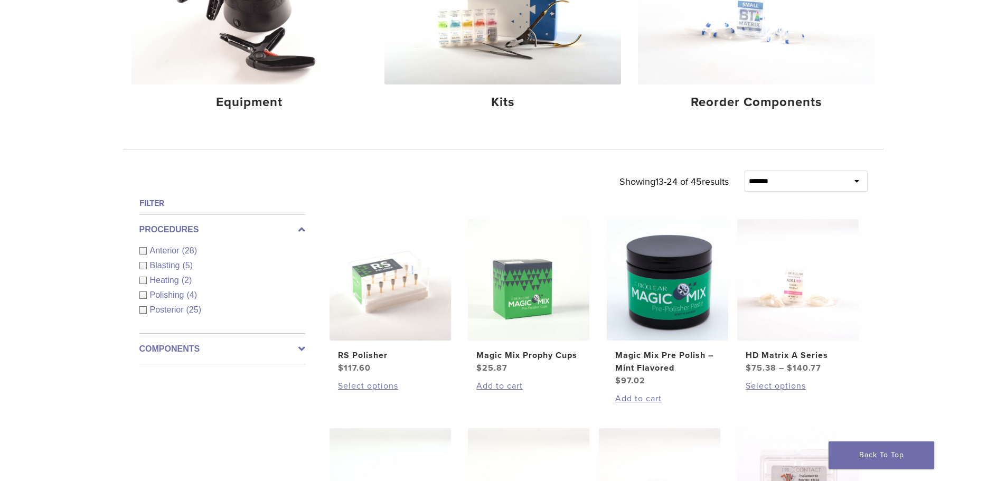
scroll to position [211, 0]
click at [386, 316] on img at bounding box center [389, 280] width 121 height 121
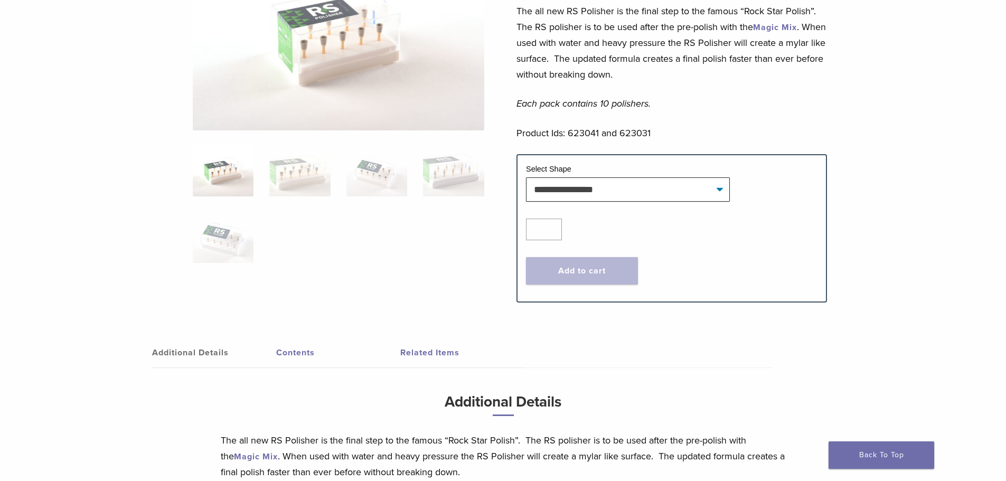
scroll to position [193, 0]
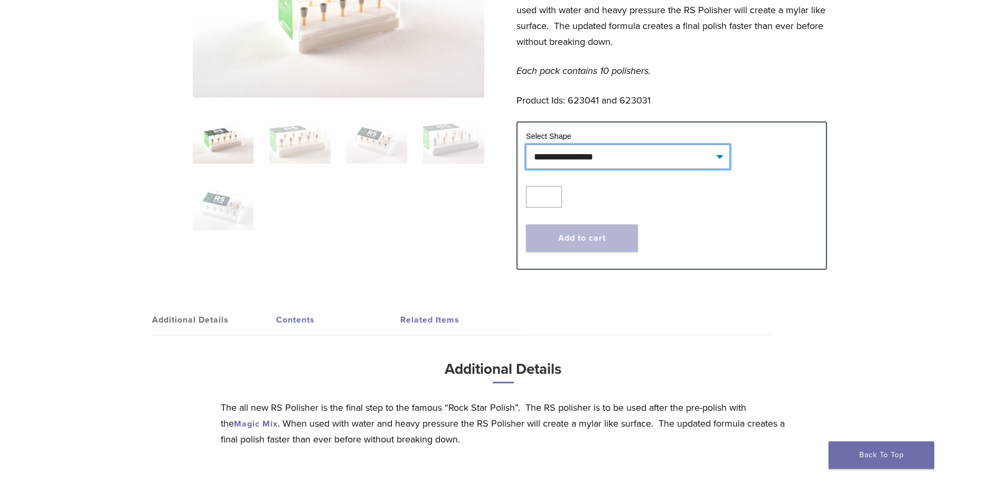
click at [675, 147] on select "**********" at bounding box center [628, 157] width 204 height 24
click at [526, 145] on select "**********" at bounding box center [628, 157] width 204 height 24
select select "***"
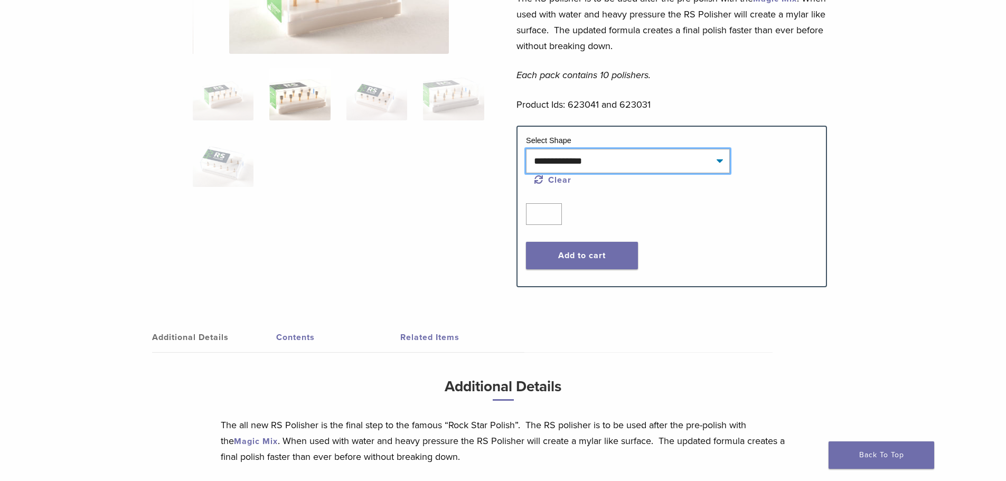
scroll to position [224, 0]
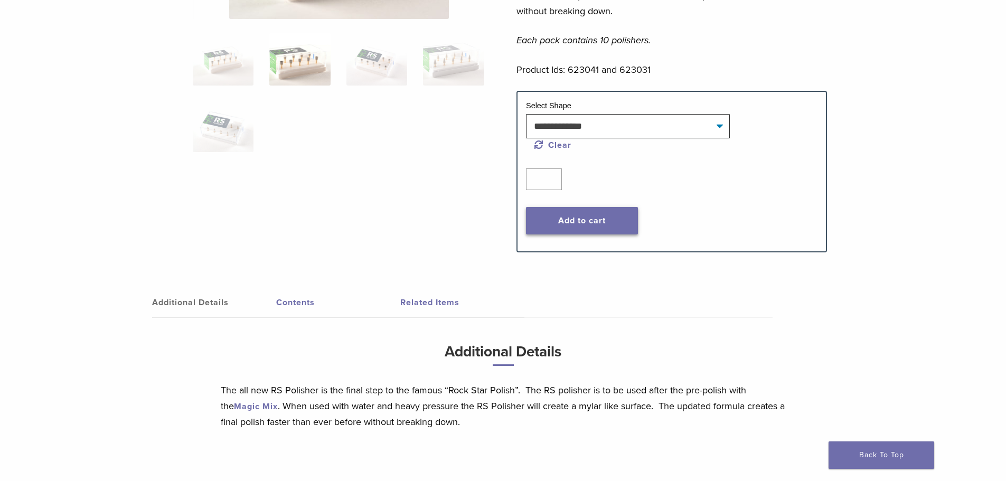
click at [601, 216] on button "Add to cart" at bounding box center [582, 220] width 112 height 27
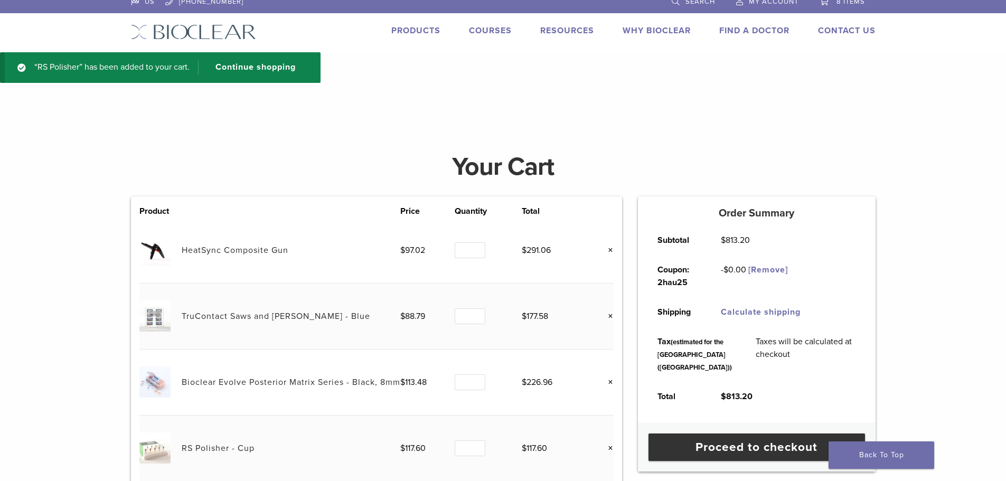
scroll to position [9, 0]
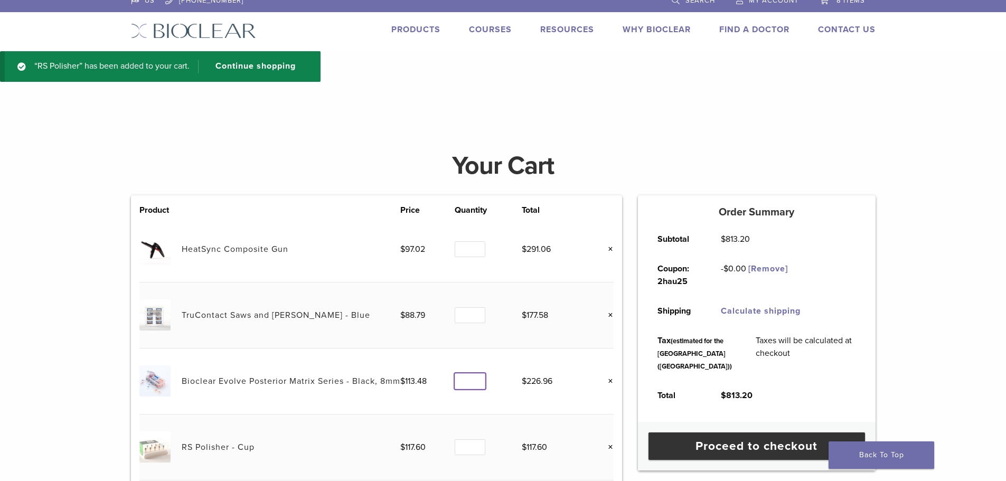
type input "*"
click at [473, 385] on input "*" at bounding box center [469, 381] width 31 height 16
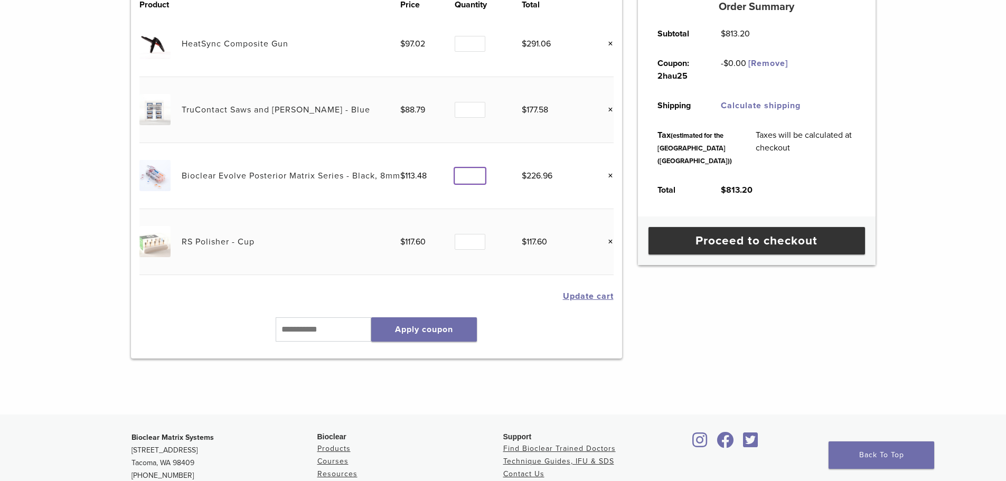
scroll to position [217, 0]
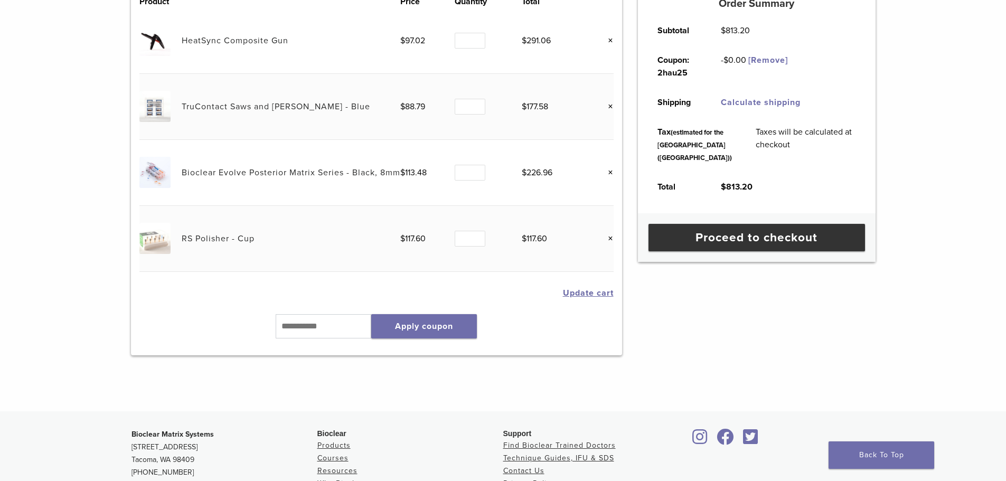
click at [594, 291] on button "Update cart" at bounding box center [588, 293] width 51 height 8
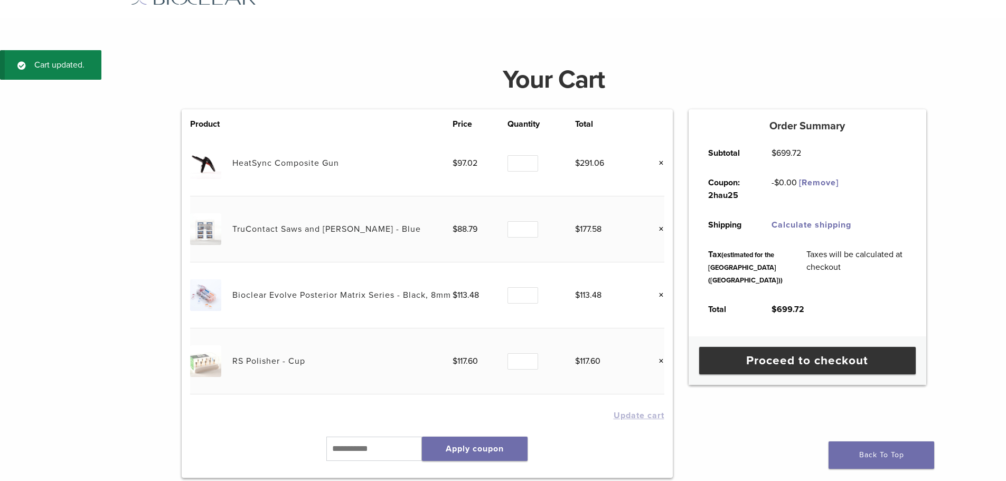
scroll to position [40, 0]
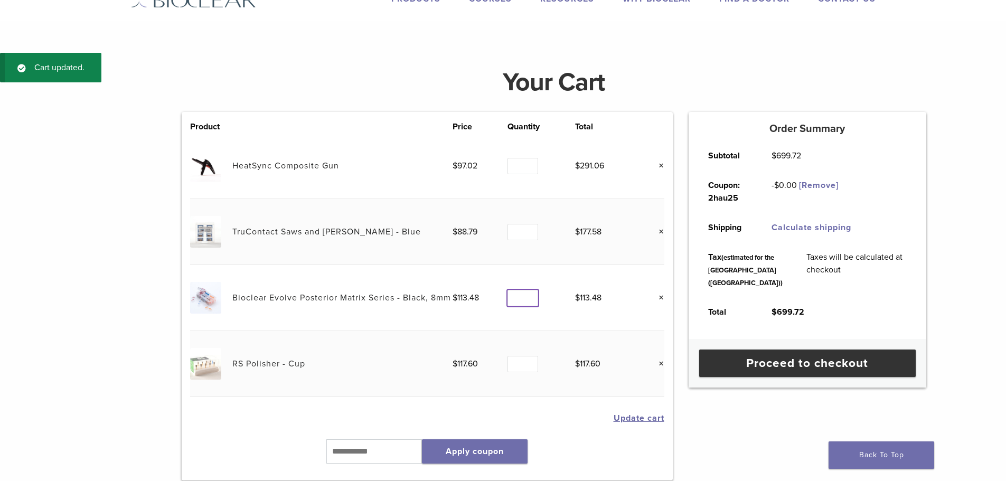
type input "*"
click at [530, 293] on input "*" at bounding box center [522, 298] width 31 height 16
click at [629, 416] on button "Update cart" at bounding box center [638, 418] width 51 height 8
type input "*"
click at [527, 233] on input "*" at bounding box center [520, 232] width 31 height 16
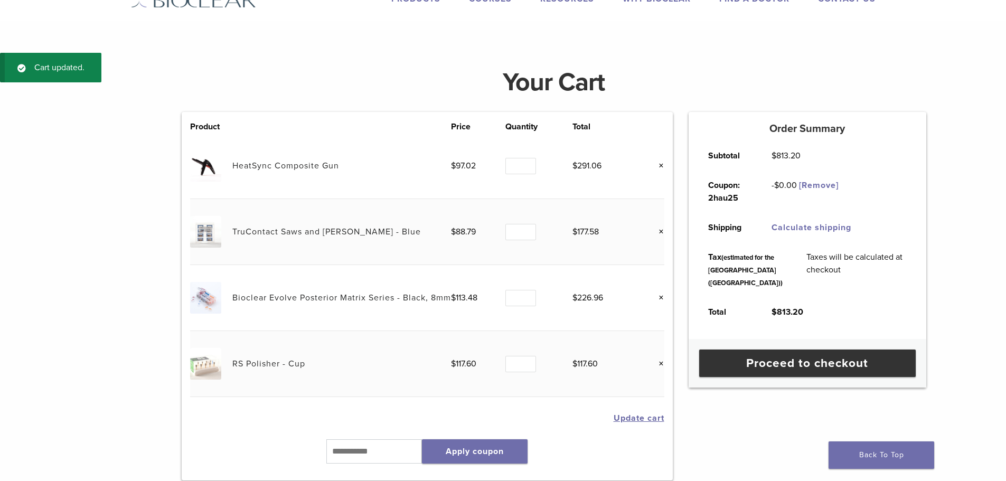
click at [640, 415] on button "Update cart" at bounding box center [638, 418] width 51 height 8
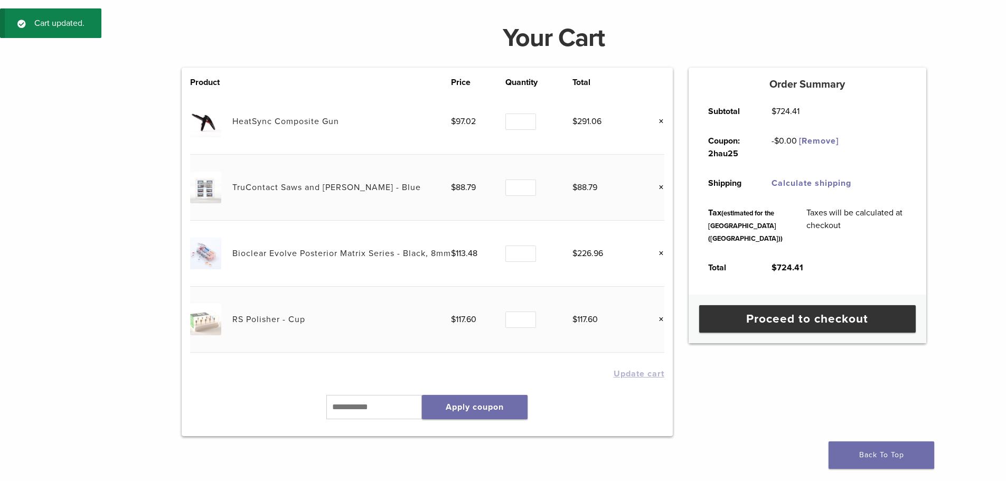
scroll to position [78, 0]
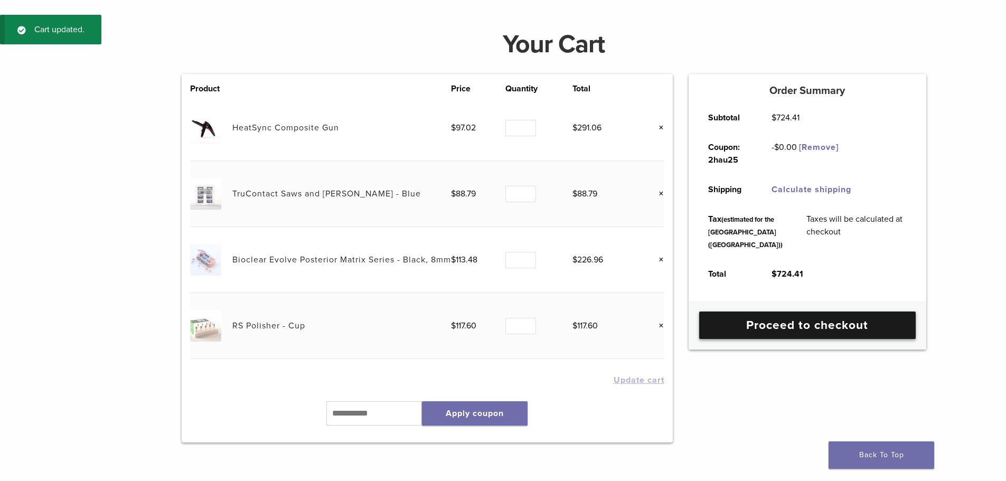
click at [743, 339] on link "Proceed to checkout" at bounding box center [807, 324] width 216 height 27
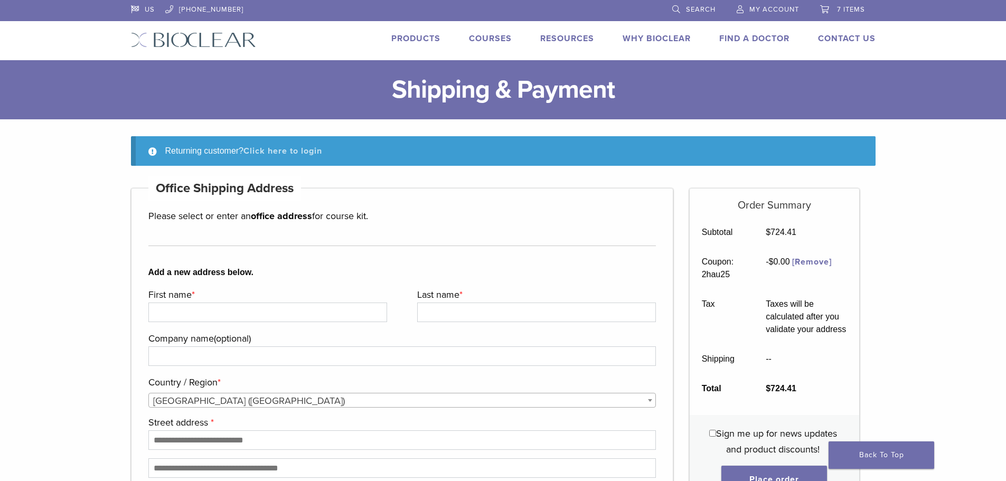
click at [307, 147] on link "Click here to login" at bounding box center [282, 151] width 79 height 11
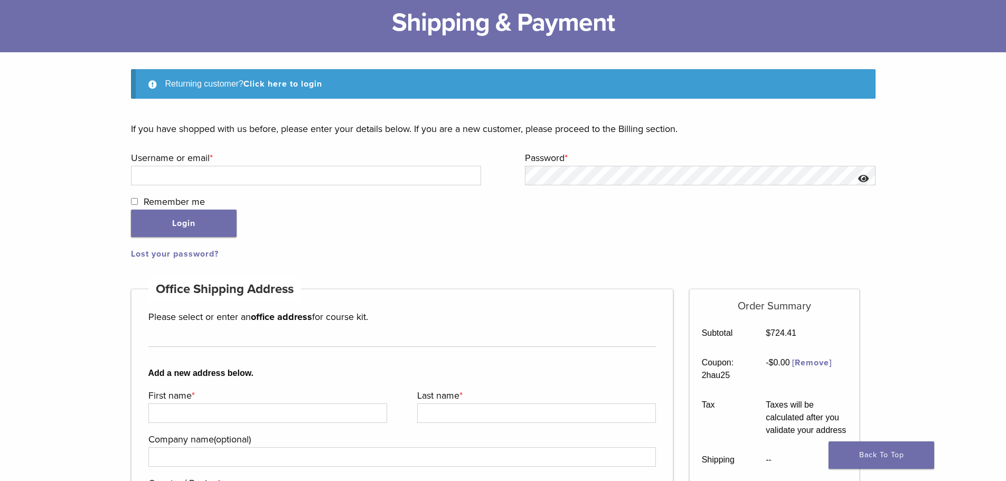
scroll to position [162, 0]
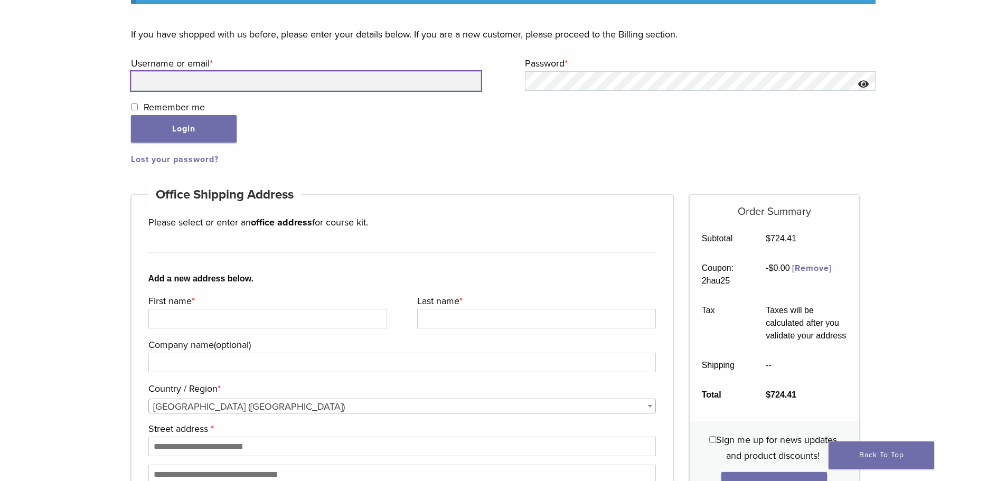
click at [396, 74] on input "Username or email * Required" at bounding box center [306, 81] width 350 height 20
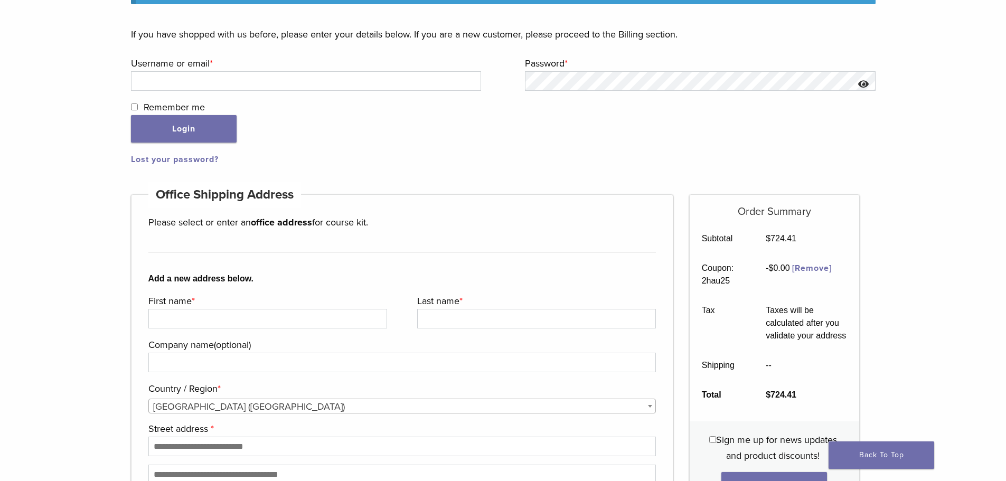
click at [280, 86] on input "Username or email * Required" at bounding box center [306, 81] width 350 height 20
type input "**********"
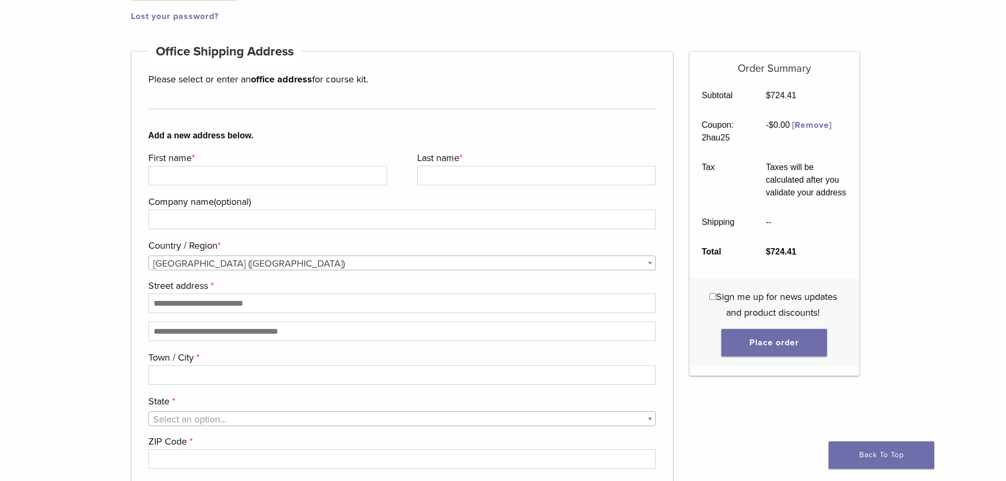
scroll to position [217, 0]
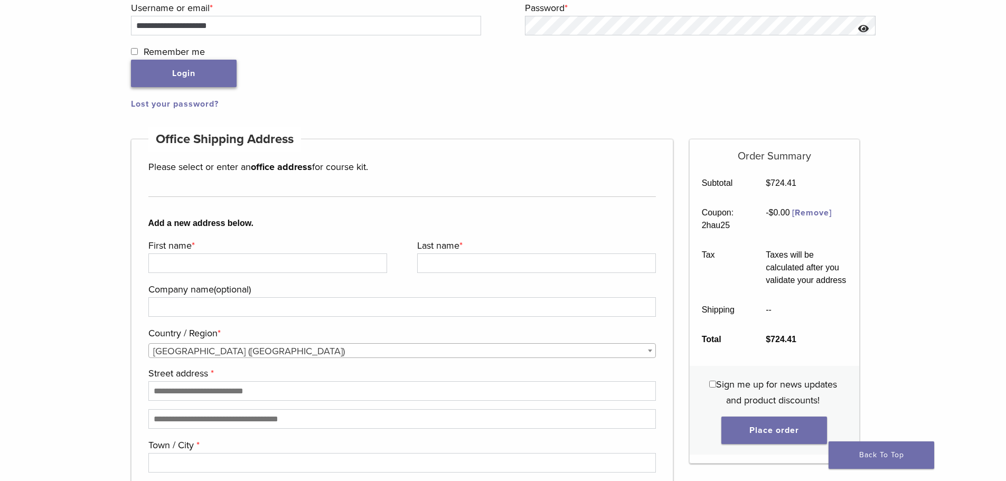
click at [173, 82] on button "Login" at bounding box center [184, 73] width 106 height 27
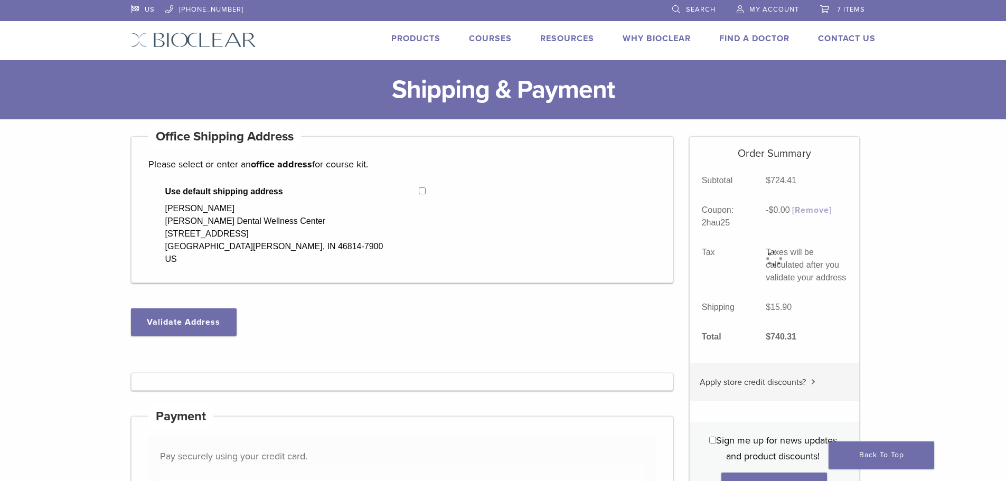
select select "**"
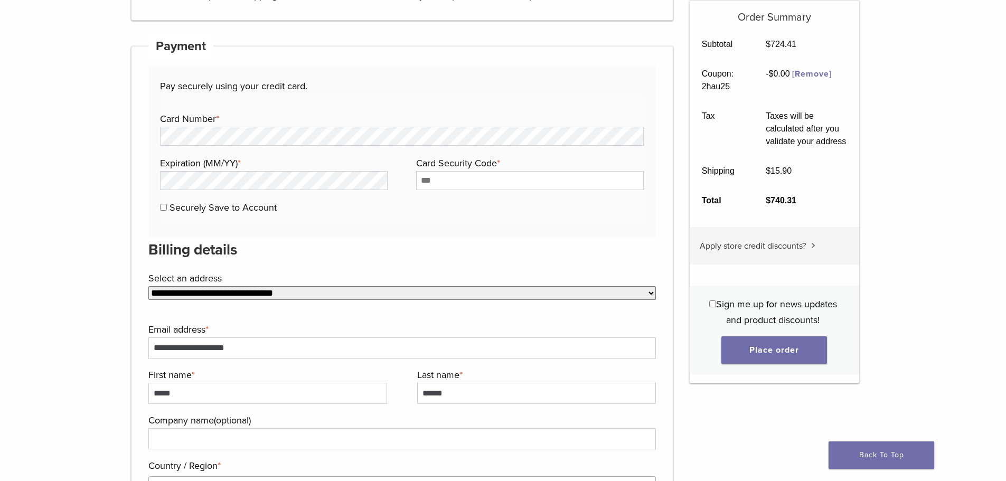
scroll to position [534, 0]
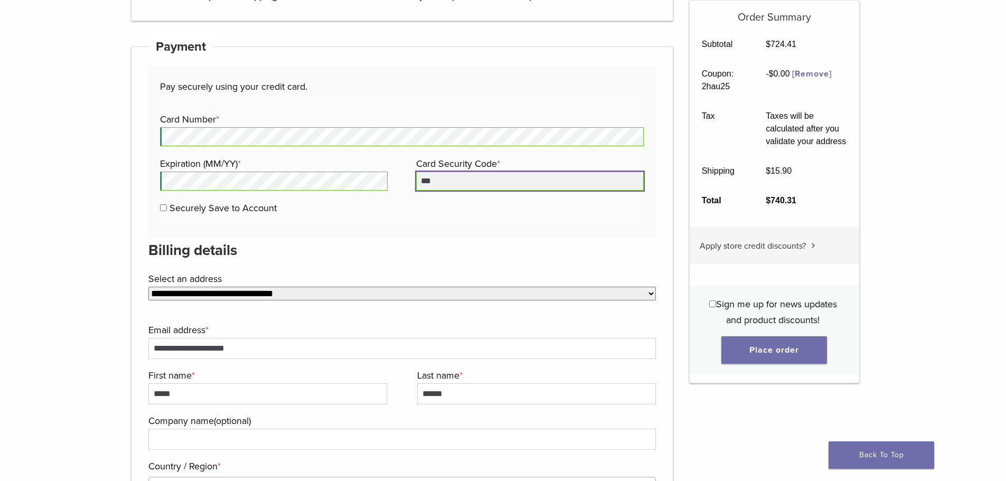
type input "***"
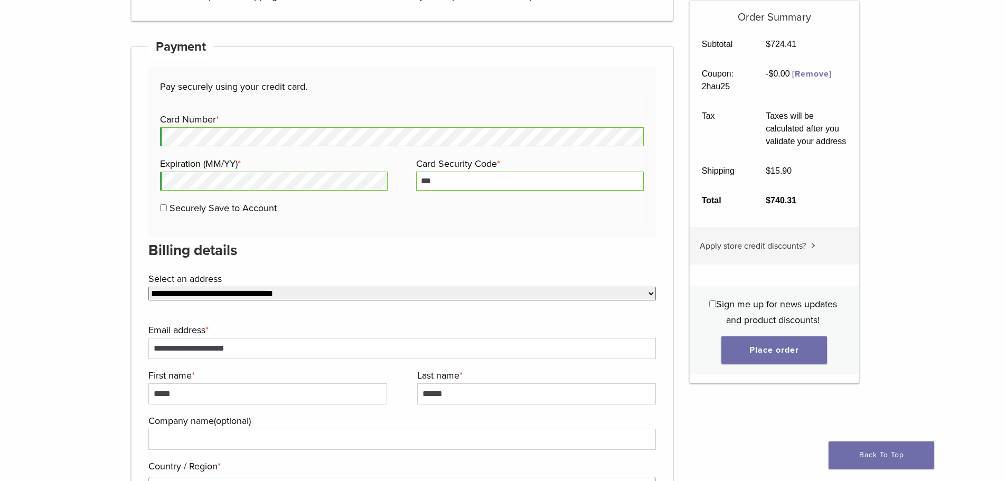
click at [432, 245] on h3 "Billing details" at bounding box center [402, 250] width 508 height 25
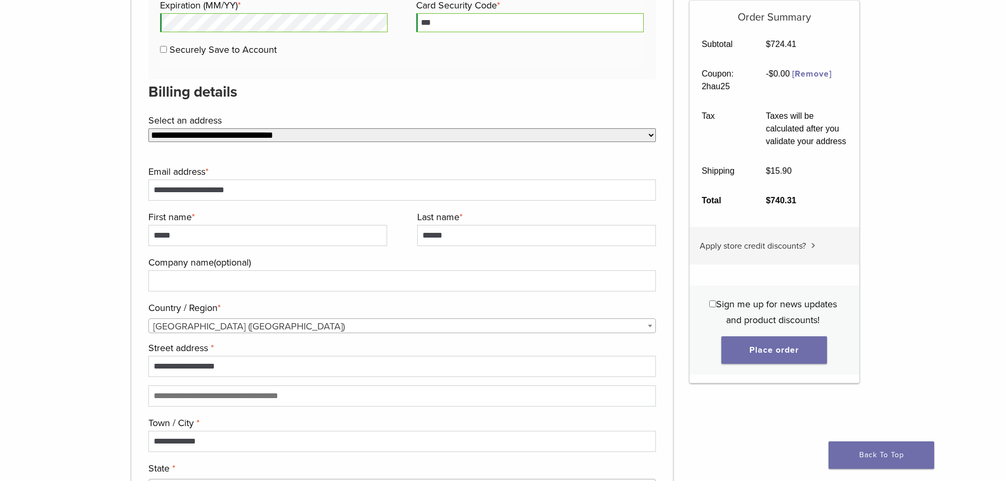
scroll to position [696, 0]
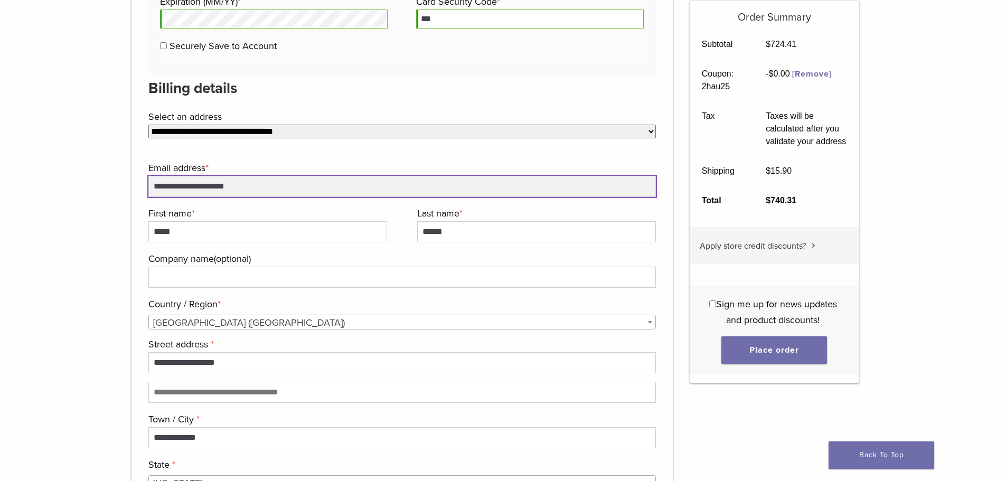
click at [480, 194] on input "**********" at bounding box center [402, 186] width 508 height 21
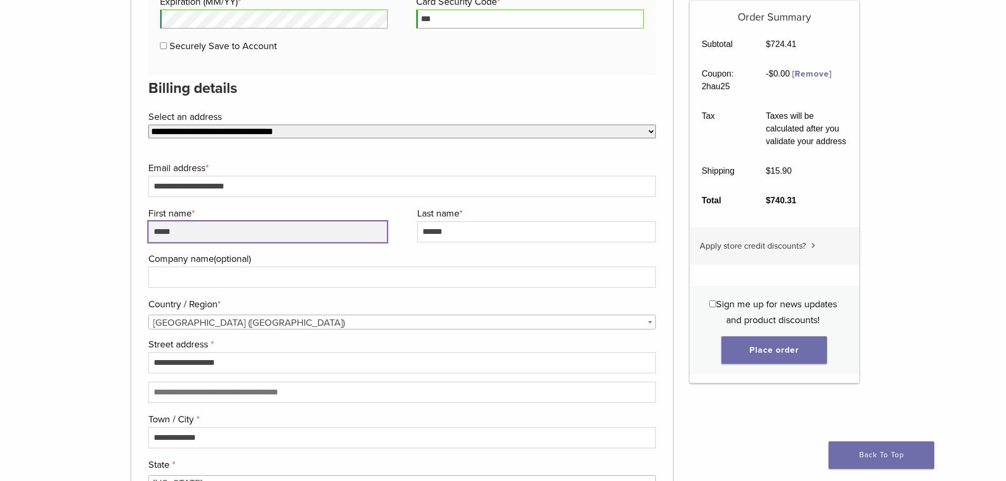
click at [364, 227] on input "*****" at bounding box center [267, 231] width 239 height 21
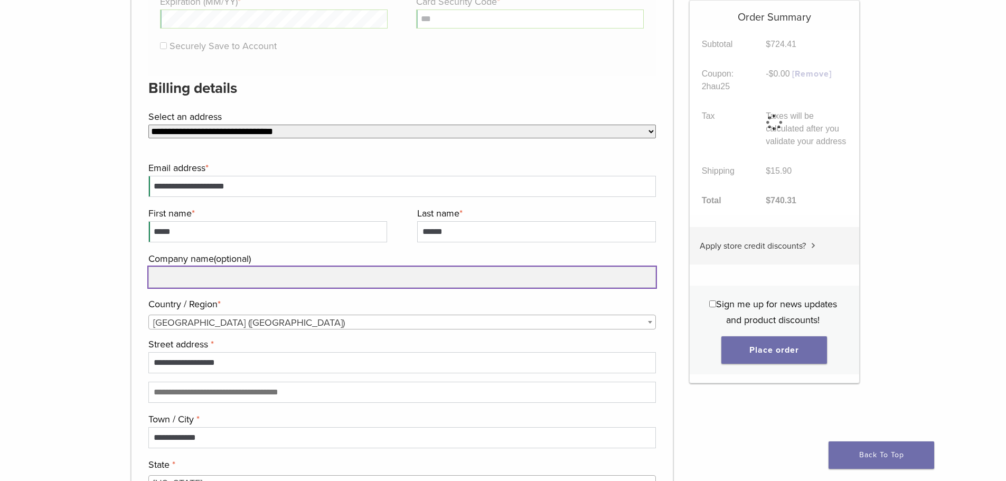
click at [363, 278] on input "Company name (optional)" at bounding box center [402, 277] width 508 height 21
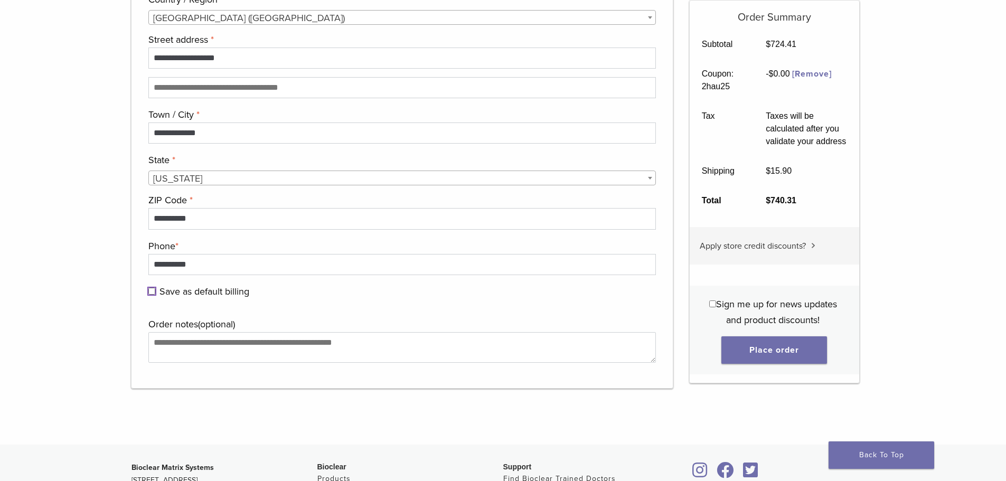
scroll to position [1009, 0]
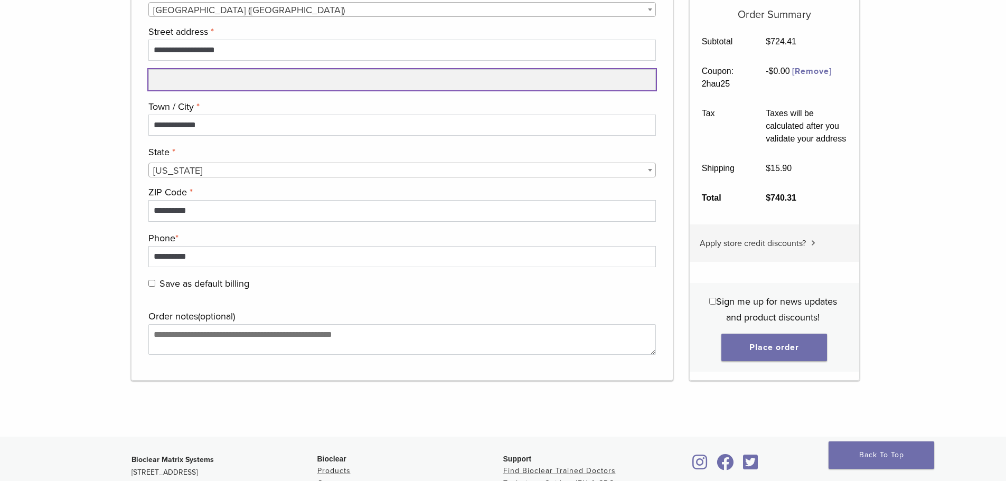
click at [289, 84] on input "Apartment, suite, unit, etc. (optional)" at bounding box center [402, 79] width 508 height 21
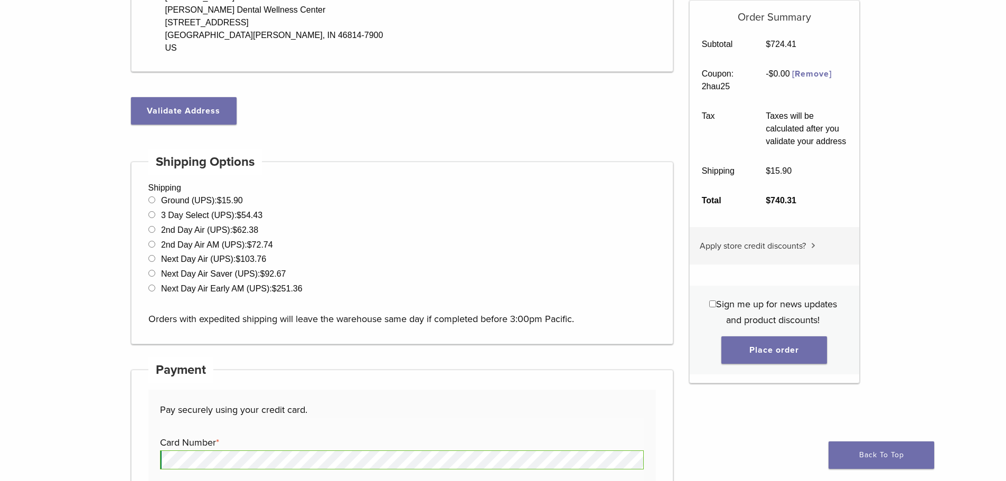
scroll to position [236, 0]
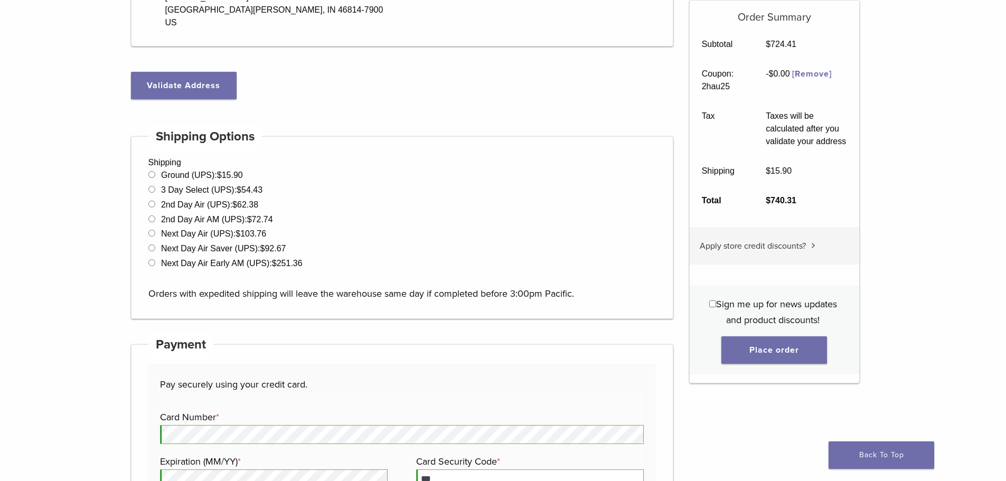
click at [713, 299] on label "Sign me up for news updates and product discounts!" at bounding box center [773, 312] width 146 height 32
click at [771, 346] on button "Place order" at bounding box center [774, 349] width 106 height 27
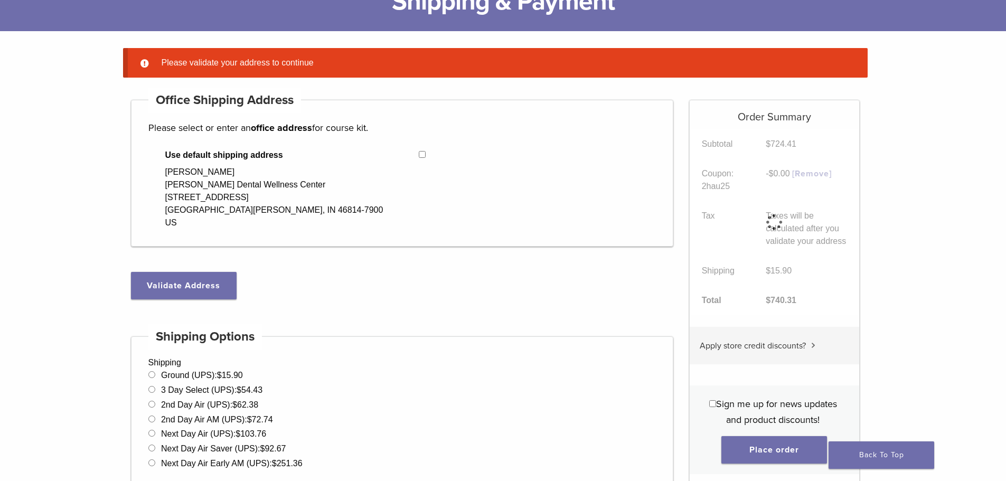
scroll to position [83, 0]
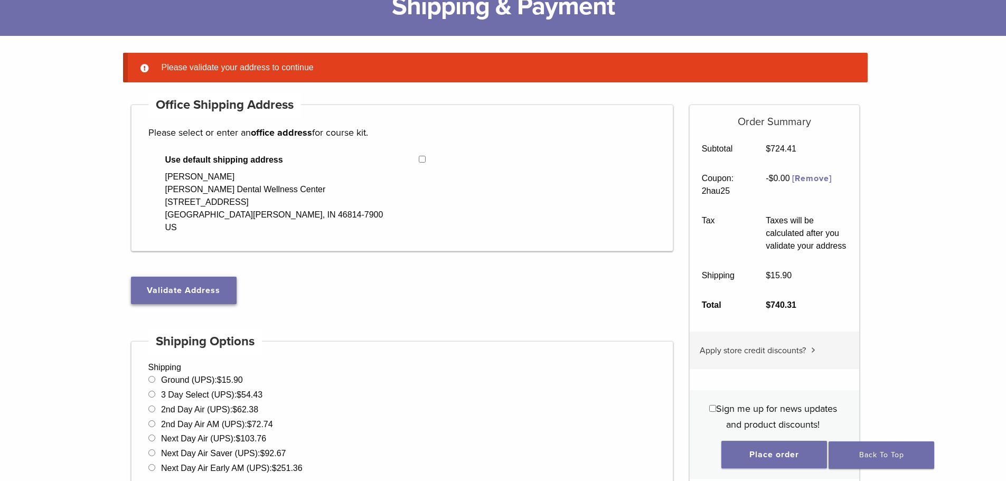
click at [224, 286] on button "Validate Address" at bounding box center [184, 290] width 106 height 27
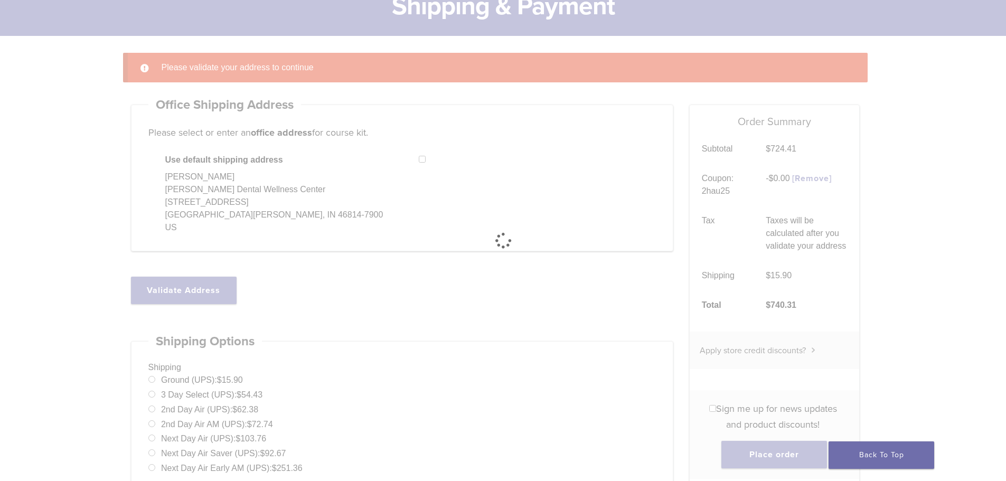
select select "**"
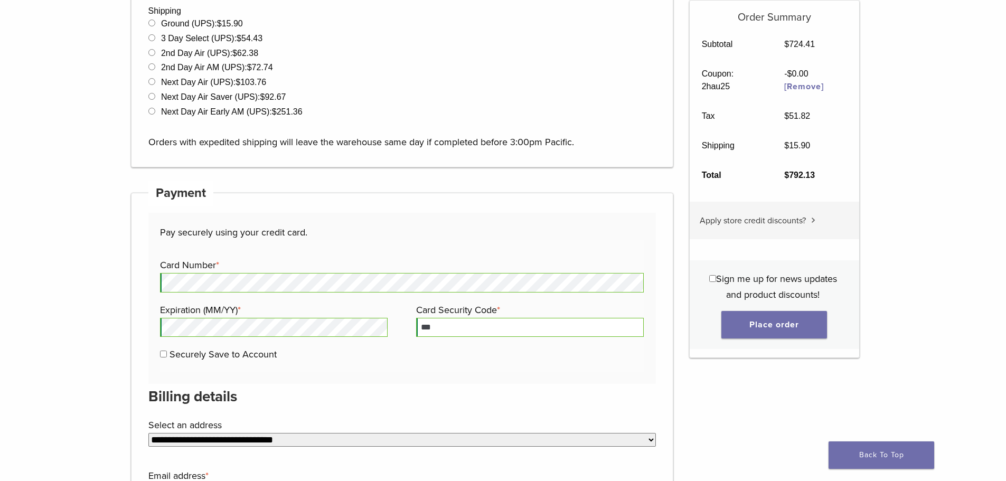
scroll to position [487, 0]
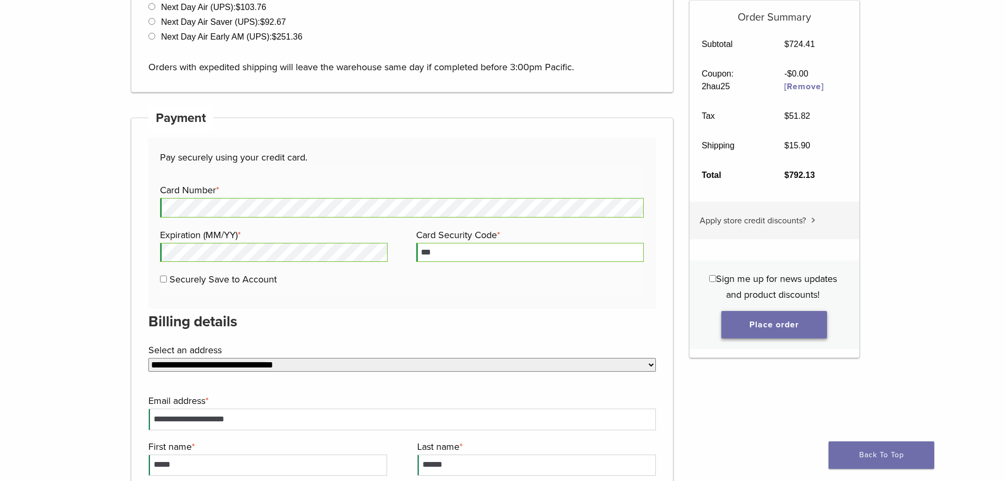
click at [793, 325] on button "Place order" at bounding box center [774, 324] width 106 height 27
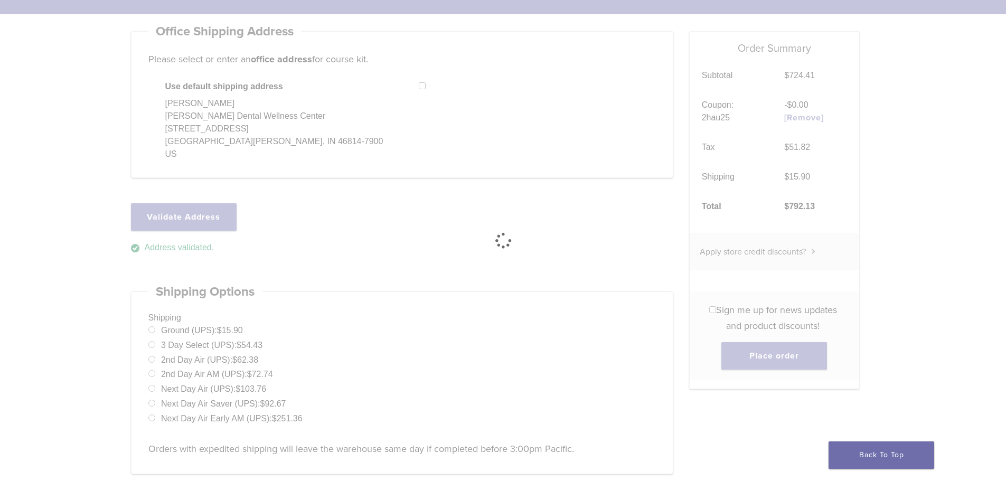
scroll to position [54, 0]
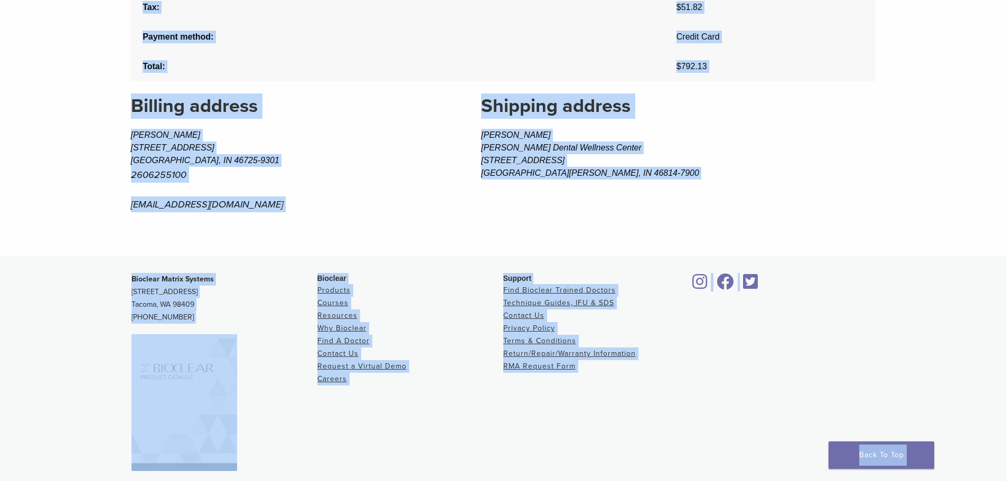
scroll to position [674, 0]
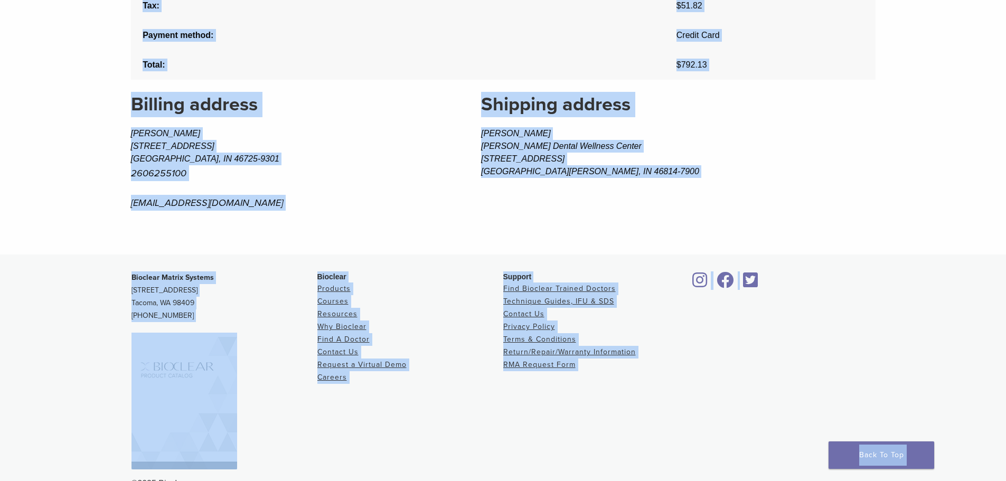
drag, startPoint x: 127, startPoint y: 47, endPoint x: 765, endPoint y: 394, distance: 727.0
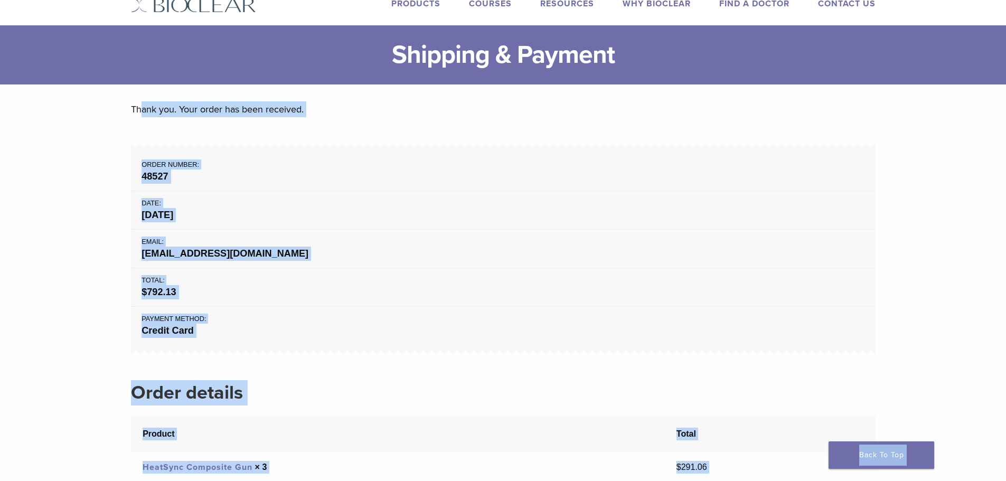
scroll to position [71, 0]
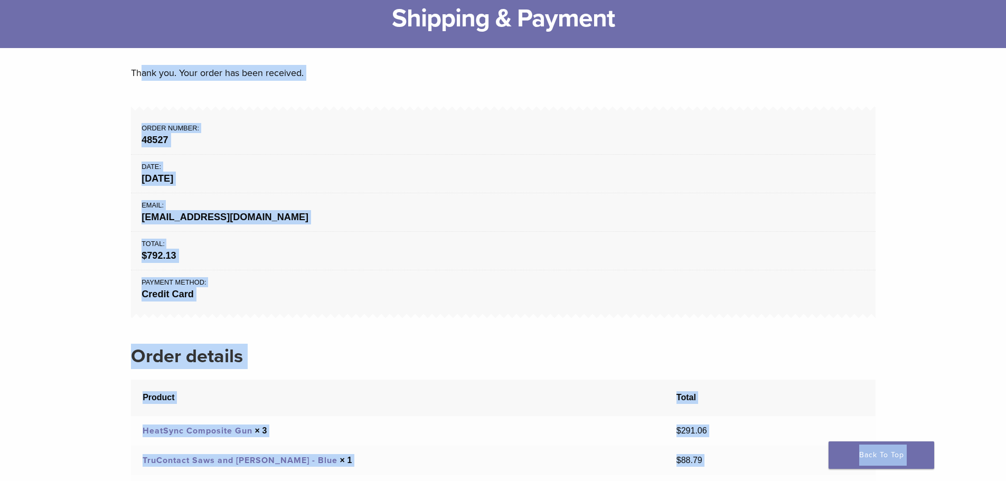
click at [600, 145] on strong "48527" at bounding box center [502, 140] width 723 height 14
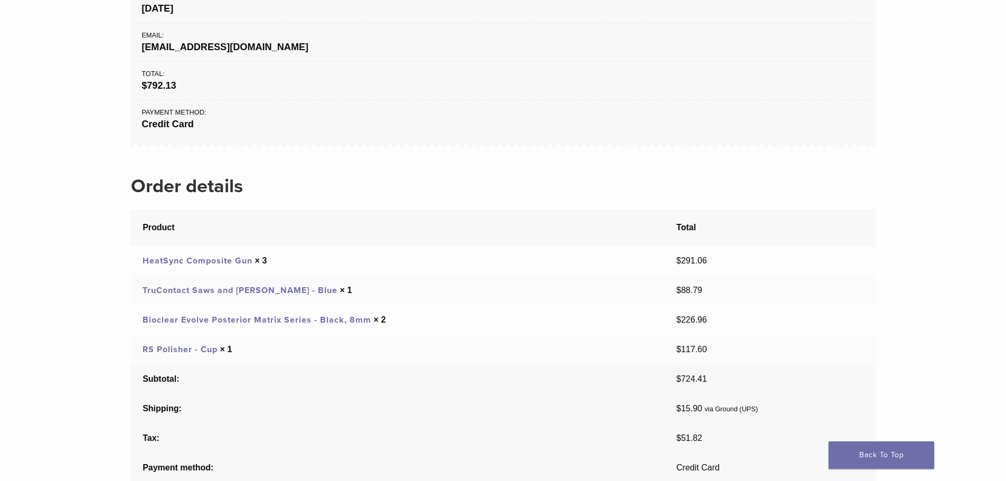
scroll to position [167, 0]
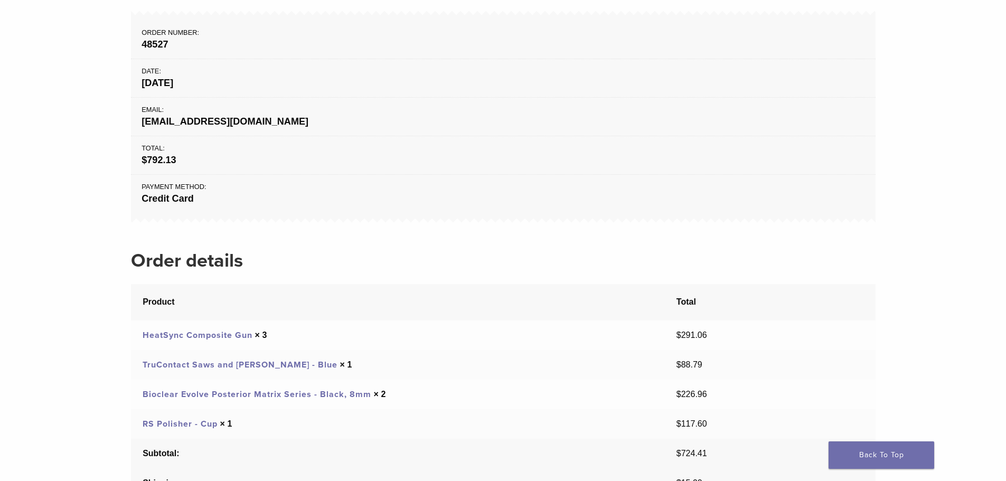
click at [249, 35] on li "Order number: 48527" at bounding box center [503, 37] width 744 height 43
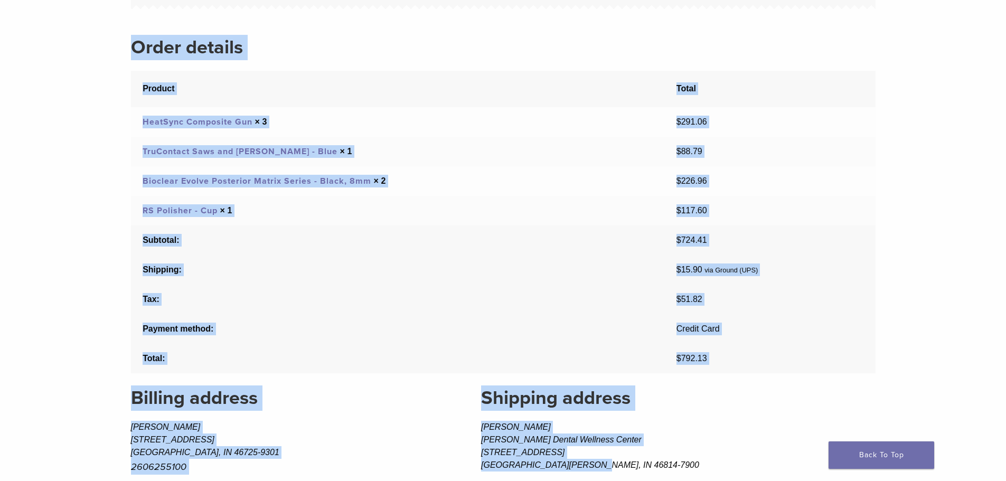
scroll to position [399, 0]
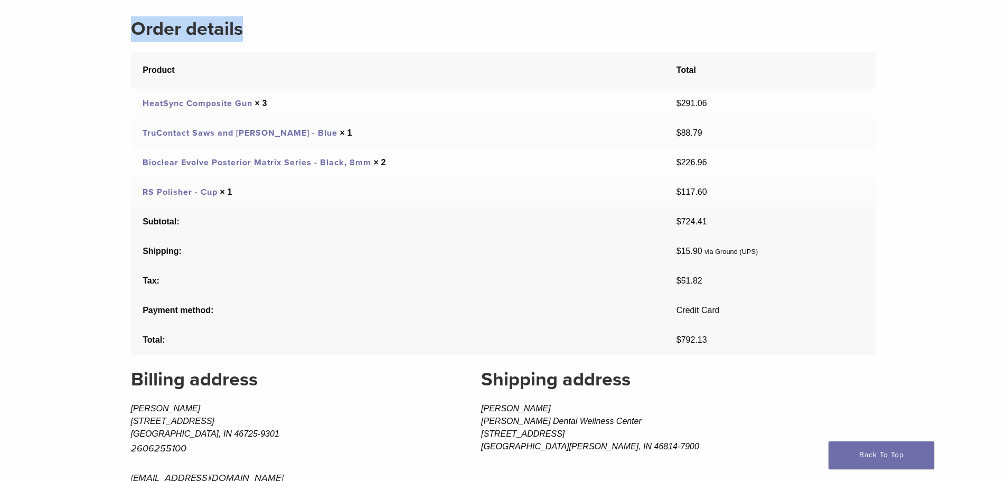
drag, startPoint x: 143, startPoint y: 31, endPoint x: 660, endPoint y: 362, distance: 613.6
click at [660, 362] on div "Thank you. Your order has been received. Order number: 48527 Date: [DATE] Email…" at bounding box center [503, 125] width 760 height 809
click at [434, 162] on td "Bioclear Evolve Posterior Matrix Series - Black, 8mm × 2" at bounding box center [398, 163] width 534 height 30
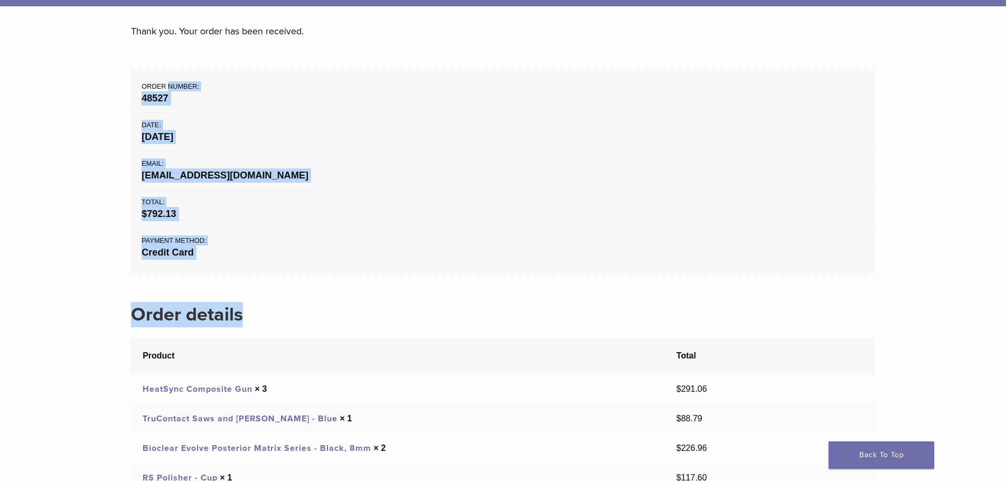
scroll to position [0, 0]
